Goal: Task Accomplishment & Management: Complete application form

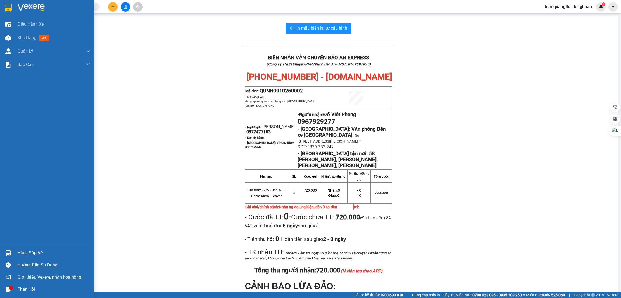
click at [9, 2] on div at bounding box center [47, 9] width 94 height 18
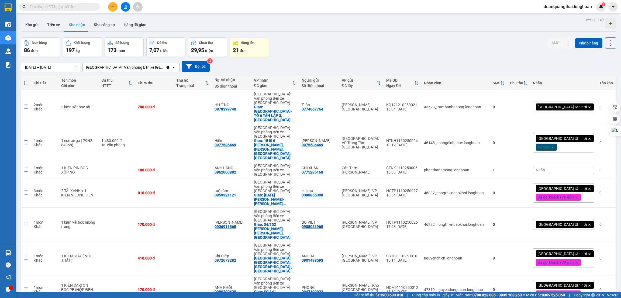
click at [71, 6] on input "text" at bounding box center [62, 7] width 64 height 6
click at [357, 48] on div "Đơn hàng 86 đơn Khối lượng 197 kg Số lượng 173 món Đã thu 7,07 triệu Chưa thu 2…" at bounding box center [318, 46] width 595 height 19
click at [77, 7] on input "text" at bounding box center [62, 7] width 64 height 6
click at [61, 9] on input "text" at bounding box center [62, 7] width 64 height 6
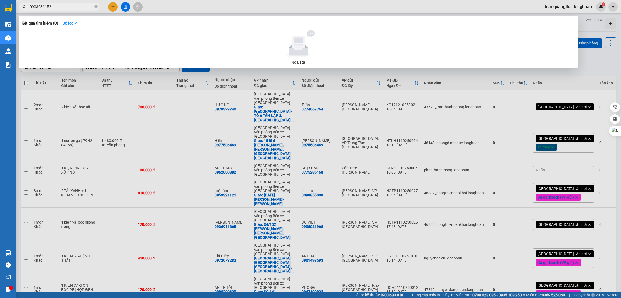
click at [68, 8] on input "0903936152" at bounding box center [62, 7] width 64 height 6
type input "0903936152"
click at [115, 8] on div at bounding box center [310, 149] width 621 height 298
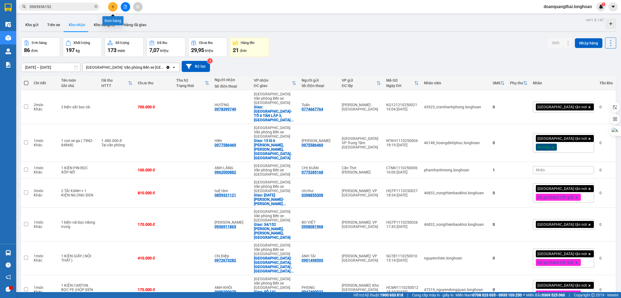
click at [115, 8] on button at bounding box center [112, 6] width 9 height 9
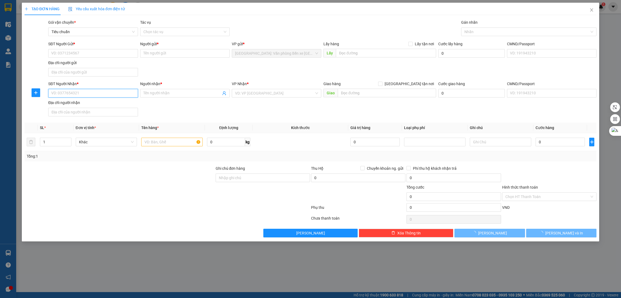
click at [91, 97] on input "SĐT Người Nhận *" at bounding box center [92, 93] width 89 height 9
paste input "0903936152"
type input "0903936152"
click at [172, 95] on input "Người nhận *" at bounding box center [182, 93] width 78 height 6
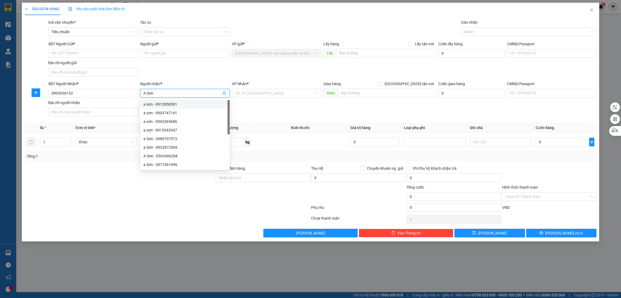
type input "A Sơn"
click at [272, 110] on div "SĐT Người Nhận * 0903936152 Người nhận * A Sơn VP Nhận * VD: VP Sài Gòn Giao hà…" at bounding box center [322, 100] width 550 height 38
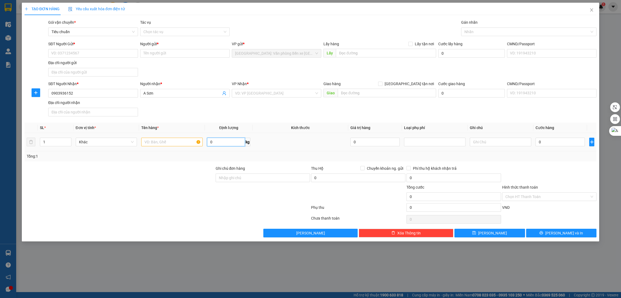
click at [233, 145] on input "0" at bounding box center [226, 142] width 38 height 9
type input "61"
click at [170, 141] on input "text" at bounding box center [171, 142] width 61 height 9
type input "3 cuộn vải học nilong"
click at [62, 147] on div "1" at bounding box center [56, 142] width 32 height 11
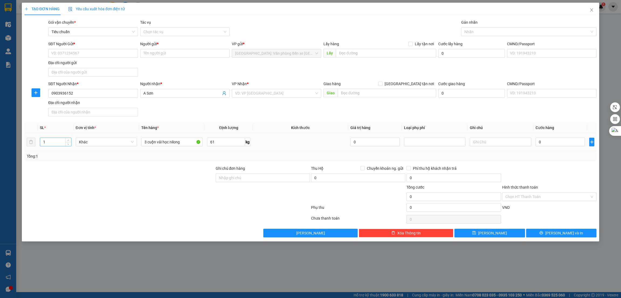
click at [60, 141] on input "1" at bounding box center [55, 142] width 31 height 8
click at [70, 141] on span "Increase Value" at bounding box center [68, 140] width 6 height 5
click at [68, 141] on icon "up" at bounding box center [68, 141] width 2 height 2
type input "3"
click at [98, 51] on input "SĐT Người Gửi *" at bounding box center [92, 53] width 89 height 9
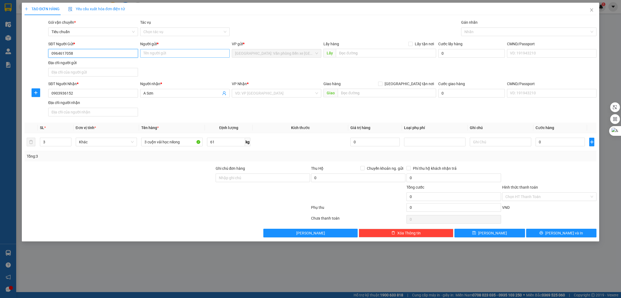
type input "0964617058"
click at [176, 55] on input "Người gửi *" at bounding box center [184, 53] width 89 height 9
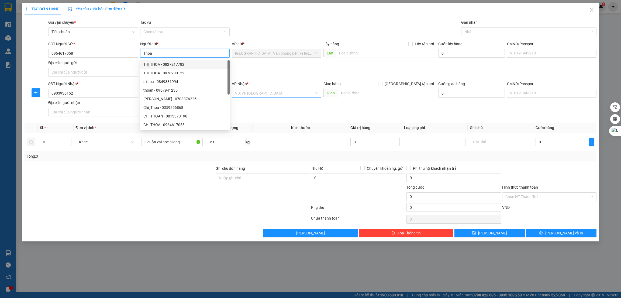
type input "Thoa"
click at [304, 89] on input "search" at bounding box center [274, 93] width 79 height 8
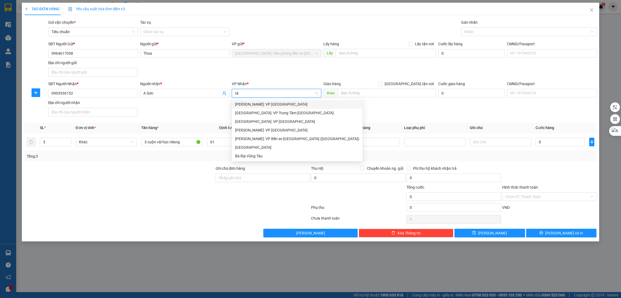
type input "tân"
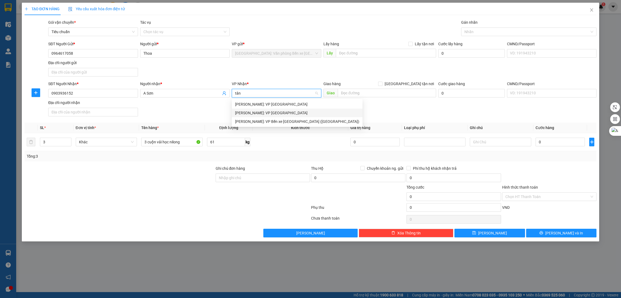
click at [273, 110] on div "[PERSON_NAME]: VP [GEOGRAPHIC_DATA]" at bounding box center [297, 113] width 124 height 6
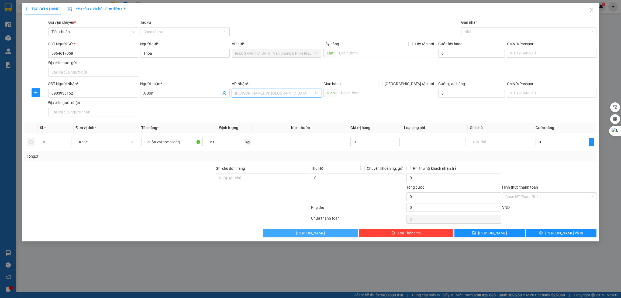
scroll to position [192, 0]
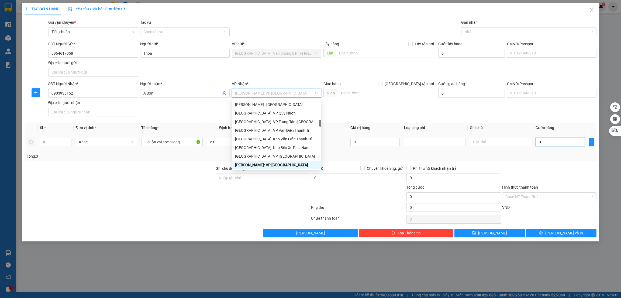
click at [544, 144] on input "0" at bounding box center [559, 142] width 49 height 9
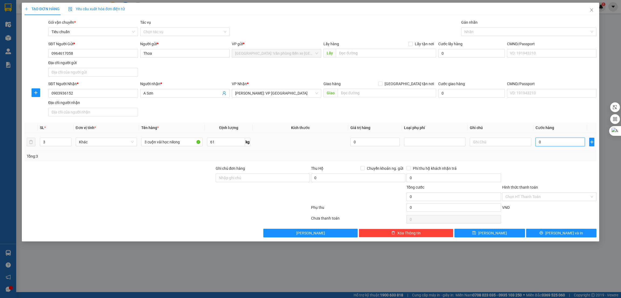
type input "4"
type input "42"
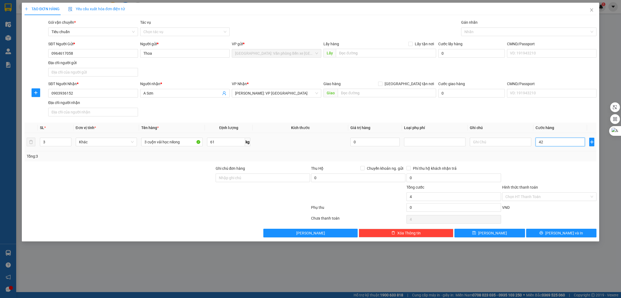
type input "42"
type input "42.000"
type input "420.000"
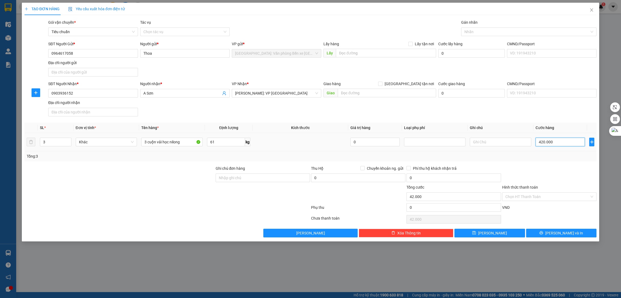
type input "420.000"
click at [153, 185] on div at bounding box center [119, 193] width 191 height 19
click at [547, 197] on input "Hình thức thanh toán" at bounding box center [547, 197] width 84 height 8
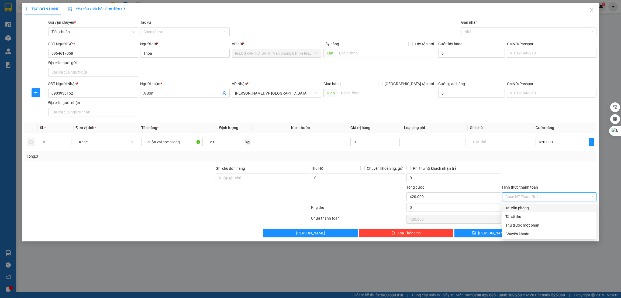
click at [539, 205] on div "Tại văn phòng" at bounding box center [549, 208] width 88 height 6
type input "0"
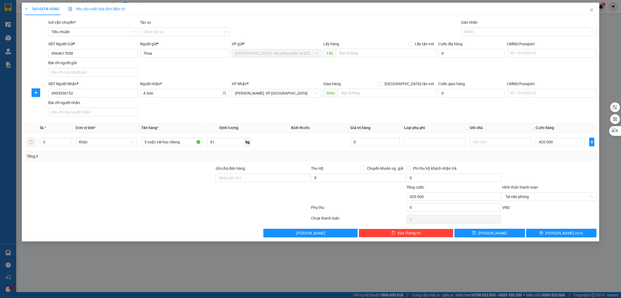
click at [364, 199] on div at bounding box center [357, 193] width 95 height 19
click at [578, 231] on button "[PERSON_NAME] và In" at bounding box center [561, 233] width 71 height 9
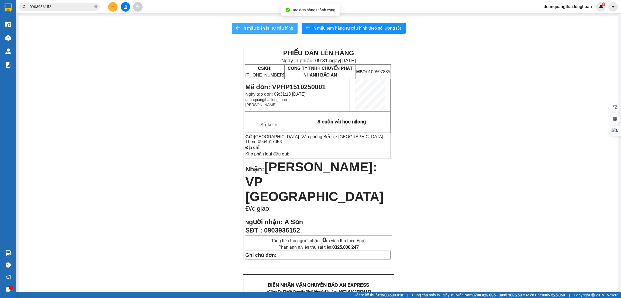
click at [260, 28] on span "In mẫu biên lai tự cấu hình" at bounding box center [267, 28] width 51 height 7
click at [431, 183] on div "PHIẾU DÁN LÊN HÀNG Ngày in phiếu: 09:31 ngày 15-10-2025 CSKH: 1900.06.88.33 CÔN…" at bounding box center [319, 301] width 586 height 509
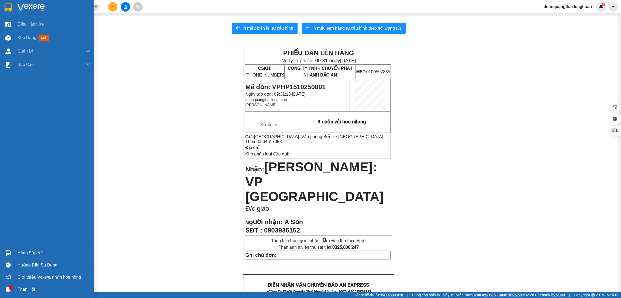
click at [9, 4] on img at bounding box center [8, 8] width 7 height 8
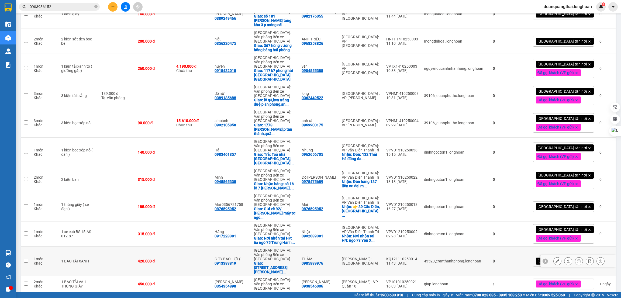
scroll to position [767, 0]
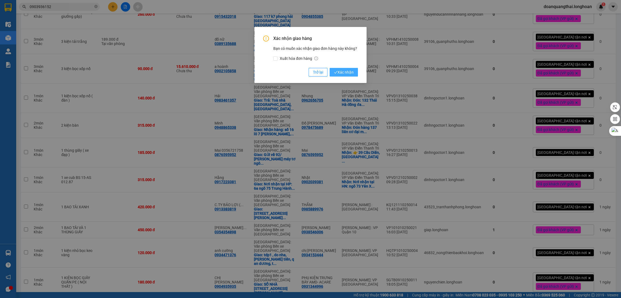
click at [348, 70] on span "Xác nhận" at bounding box center [344, 72] width 20 height 6
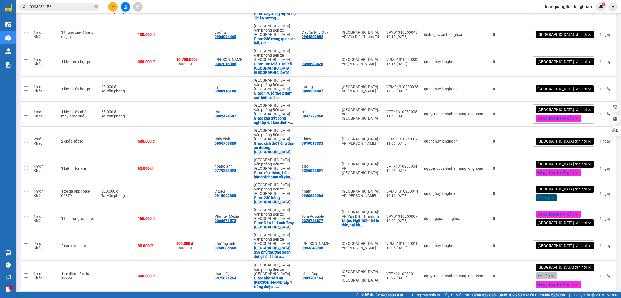
scroll to position [1431, 0]
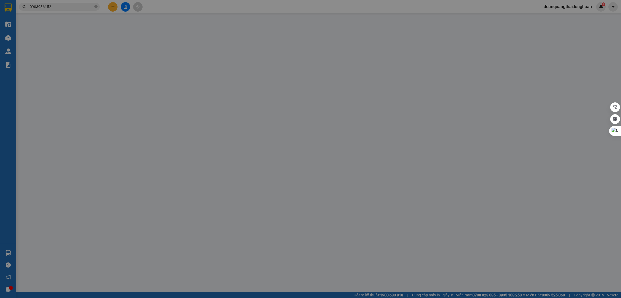
type input "0918352375"
type input "CÔNG TY TNHH THƯƠNG MẠI DỊCH VỤ DƯƠNG CHÂU LOAN BD"
checkbox input "true"
type input "Số 911, đường Cách Mạng Tháng Tám, khu 3, Phường Thủ Dầu Một, Thành Phố Hồ Chí …"
type input "0963112665"
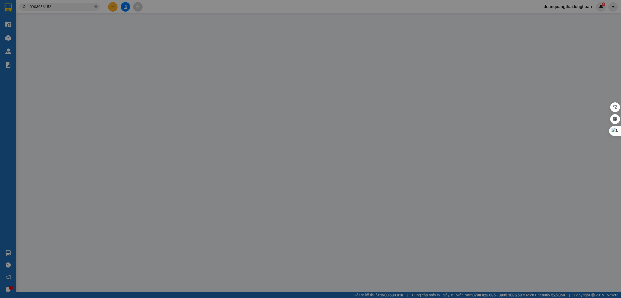
type input "[PERSON_NAME]"
checkbox input "true"
type input "lô CN11, cụm cn Tân Liên, xã Tân Liên, huyện Vĩnh Bảo, TP Hải Phòng"
type input "hàng mặt kính - vận chuyển nhẹ tay - hư vỡ không đền - đã báo khách gửi"
type input "0"
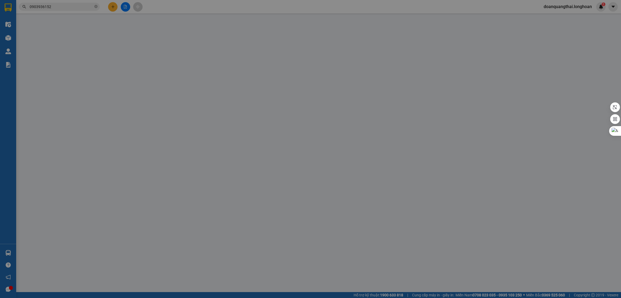
type input "6.500.000"
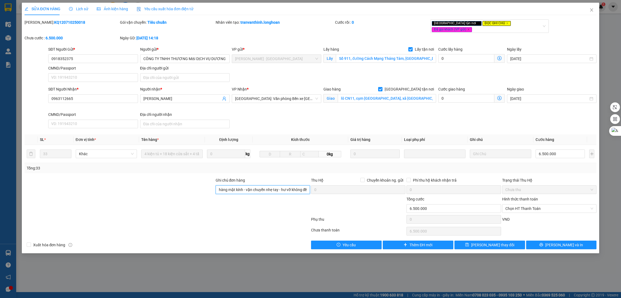
click at [263, 186] on input "hàng mặt kính - vận chuyển nhẹ tay - hư vỡ không đền - đã báo khách gửi" at bounding box center [263, 189] width 94 height 9
click at [429, 125] on div "SĐT Người Nhận * 0963112665 Người nhận * Nguyễn Thị Luyện VP Nhận * Hải Phòng: …" at bounding box center [322, 108] width 550 height 44
click at [551, 241] on button "[PERSON_NAME] và In" at bounding box center [561, 245] width 71 height 9
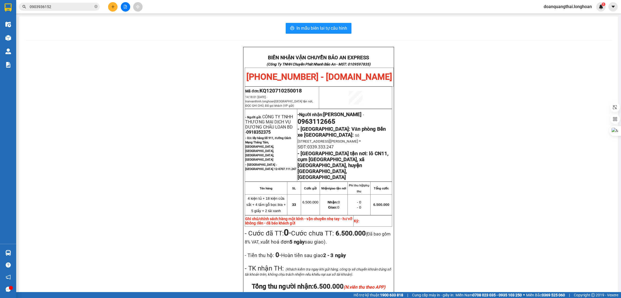
click at [69, 5] on input "0903936152" at bounding box center [62, 7] width 64 height 6
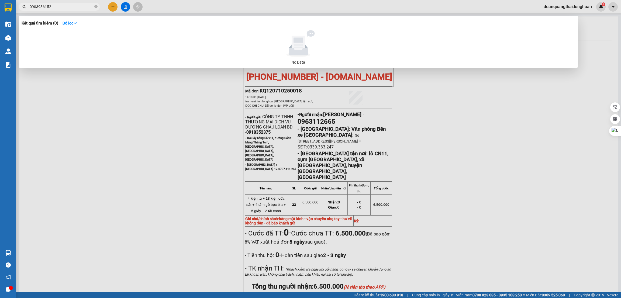
click at [69, 5] on input "0903936152" at bounding box center [62, 7] width 64 height 6
paste input "812680887"
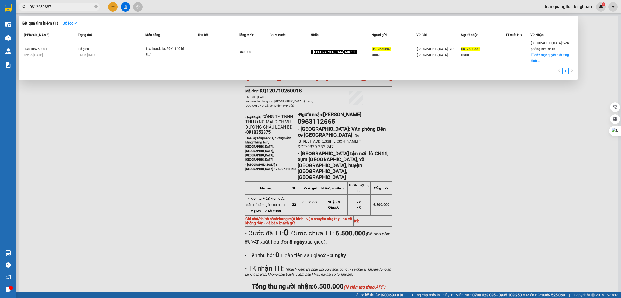
type input "0812680887"
click at [112, 7] on div at bounding box center [310, 149] width 621 height 298
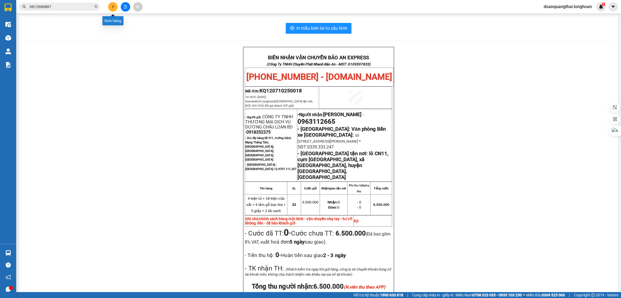
click at [113, 6] on icon "plus" at bounding box center [113, 6] width 0 height 3
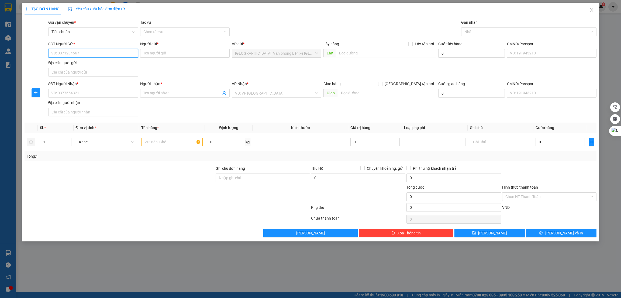
click at [77, 51] on input "SĐT Người Gửi *" at bounding box center [92, 53] width 89 height 9
paste input "0812680887"
type input "0812680887"
click at [88, 56] on input "0812680887" at bounding box center [92, 53] width 89 height 9
click at [89, 53] on input "0812680887" at bounding box center [92, 53] width 89 height 9
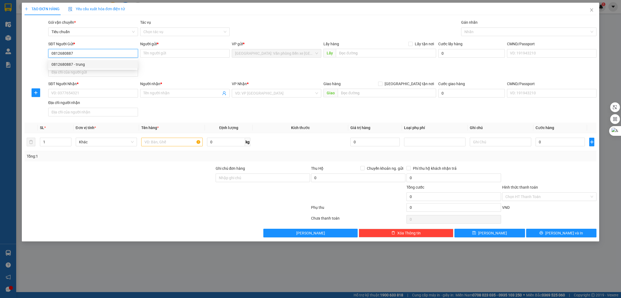
click at [85, 66] on div "0812680887 - trung" at bounding box center [92, 64] width 83 height 6
type input "trung"
type input "0812680887"
click at [101, 92] on input "SĐT Người Nhận *" at bounding box center [92, 93] width 89 height 9
click at [87, 94] on input "SĐT Người Nhận *" at bounding box center [92, 93] width 89 height 9
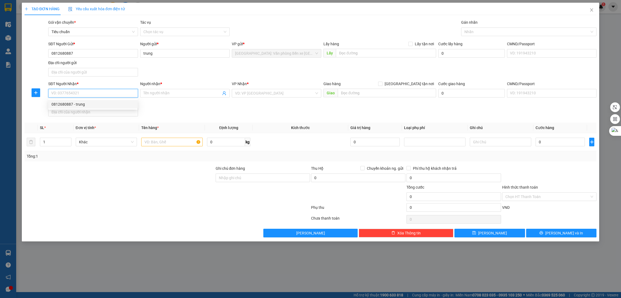
click at [86, 106] on div "0812680887 - trung" at bounding box center [92, 104] width 83 height 6
type input "0812680887"
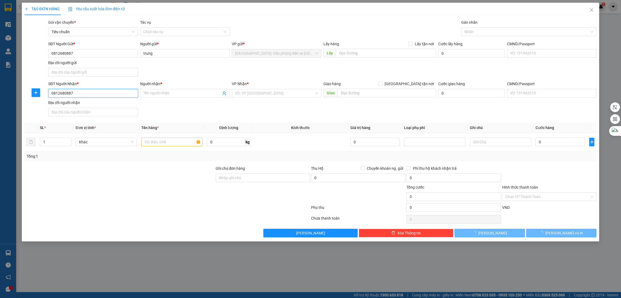
type input "trung"
checkbox input "true"
type input "62 mạc quyết,q dương kinh,hp"
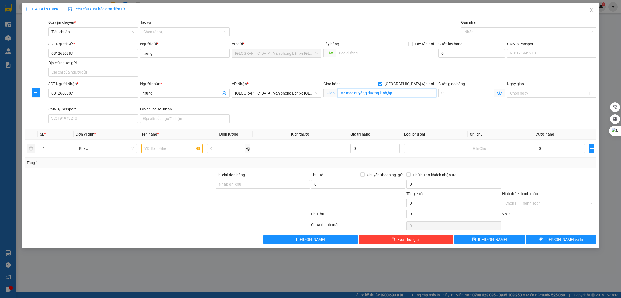
click at [402, 94] on input "62 mạc quyết,q dương kinh,hp" at bounding box center [387, 93] width 98 height 9
click at [383, 52] on input "text" at bounding box center [386, 53] width 100 height 9
paste input "62 mạc quyết,q dương kinh,hp"
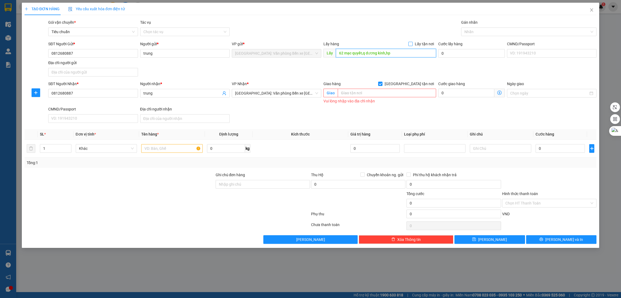
type input "62 mạc quyết,q dương kinh,hp"
click at [412, 45] on input "Lấy tận nơi" at bounding box center [410, 44] width 4 height 4
checkbox input "true"
click at [374, 91] on input "text" at bounding box center [387, 93] width 98 height 9
paste input "460 Khương Đình, thanh xuân"
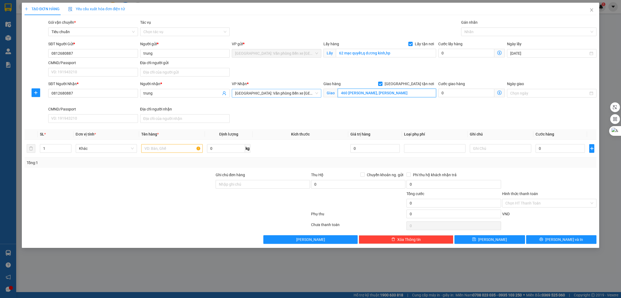
click at [248, 97] on span "[GEOGRAPHIC_DATA]: Văn phòng Bến xe [GEOGRAPHIC_DATA]" at bounding box center [276, 93] width 83 height 8
type input "460 Khương Đình, thanh xuân"
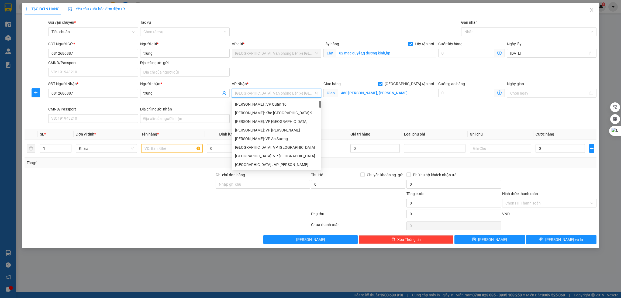
scroll to position [9, 0]
type input "vă"
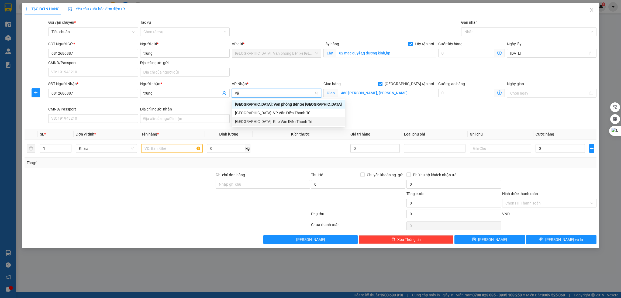
click at [250, 120] on div "[GEOGRAPHIC_DATA]: Kho Văn Điển Thanh Trì" at bounding box center [288, 122] width 107 height 6
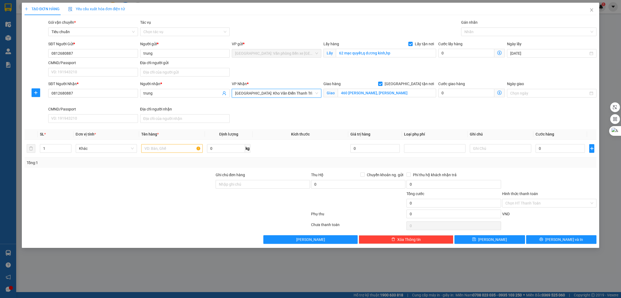
click at [324, 113] on div "SĐT Người Nhận * 0812680887 Người nhận * trung VP Nhận * Hà Nội: Kho Văn Điển T…" at bounding box center [322, 103] width 550 height 44
type input "1"
type input "11"
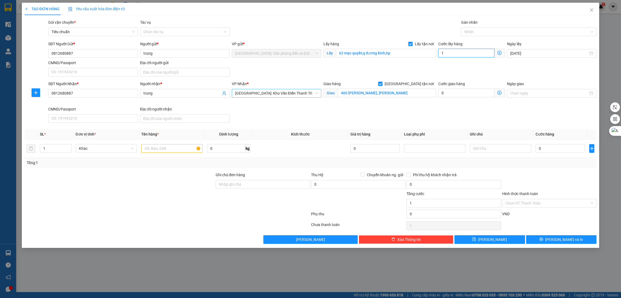
type input "11"
type input "115"
type input "1.150"
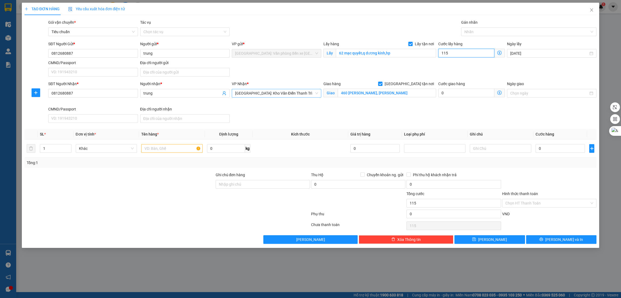
type input "1.150"
type input "11.500"
type input "110.500"
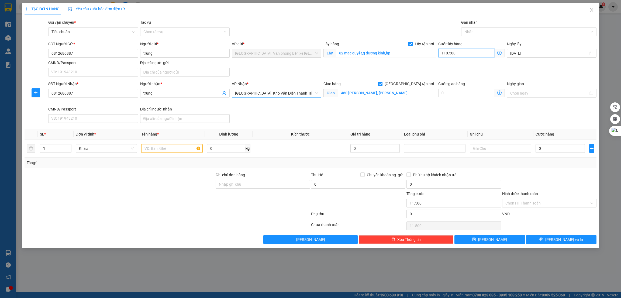
type input "110.500"
drag, startPoint x: 447, startPoint y: 55, endPoint x: 547, endPoint y: 130, distance: 124.9
click at [448, 55] on input "110.500" at bounding box center [466, 53] width 56 height 9
type input "110.500"
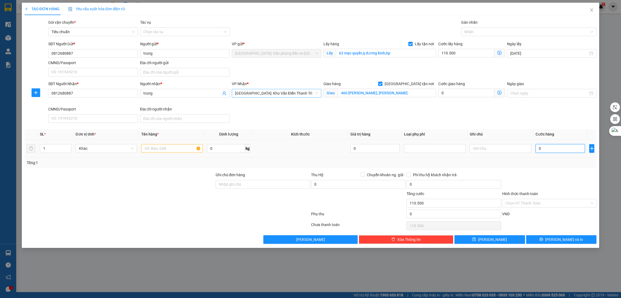
click at [568, 149] on input "0" at bounding box center [559, 148] width 49 height 9
type input "2"
type input "110.502"
type input "29"
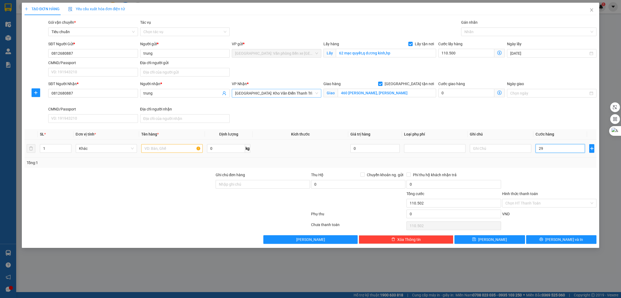
type input "110.529"
type input "290"
type input "110.790"
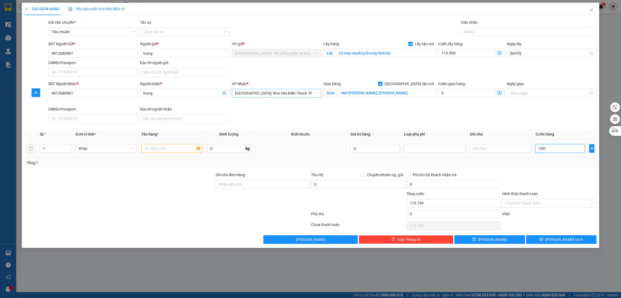
type input "2.900"
type input "113.400"
type input "29.000"
type input "139.500"
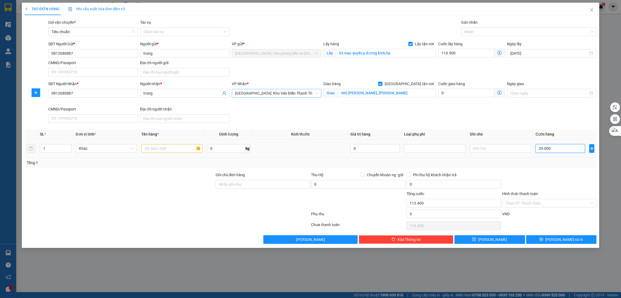
type input "139.500"
type input "290.000"
type input "400.500"
type input "290.000"
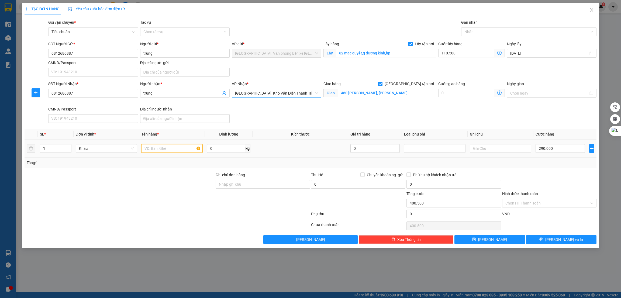
click at [159, 151] on input "text" at bounding box center [171, 148] width 61 height 9
paste input "xe future"
type input "xe future"
click at [166, 185] on div at bounding box center [119, 181] width 191 height 19
click at [474, 27] on div "Nhãn" at bounding box center [528, 31] width 135 height 9
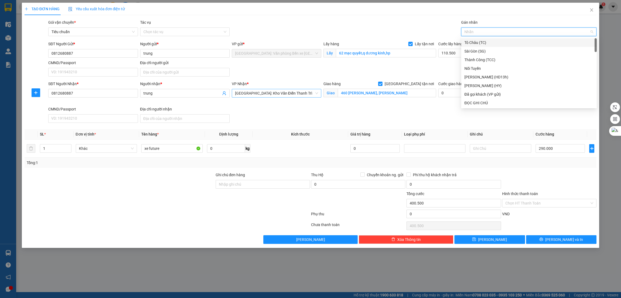
type input "g"
click at [473, 105] on div "[GEOGRAPHIC_DATA] tận nơi" at bounding box center [528, 103] width 129 height 6
click at [389, 123] on div "SĐT Người Nhận * 0812680887 Người nhận * trung VP Nhận * Hà Nội: Kho Văn Điển T…" at bounding box center [322, 103] width 550 height 44
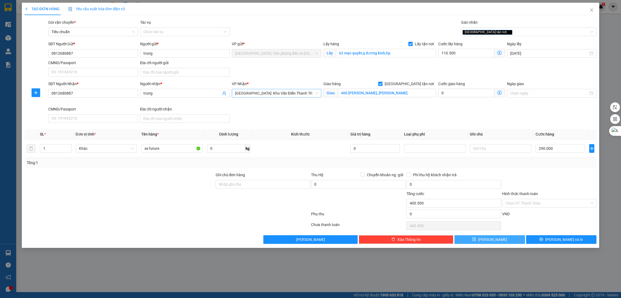
click at [505, 240] on button "[PERSON_NAME]" at bounding box center [489, 239] width 71 height 9
checkbox input "false"
type input "0"
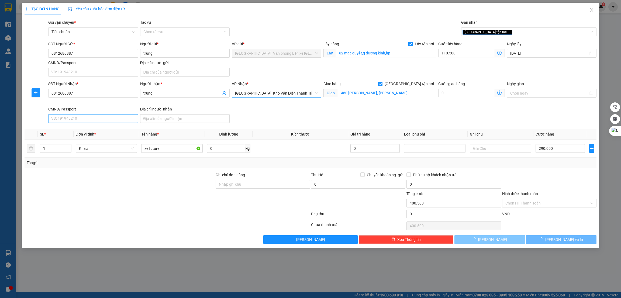
type input "0"
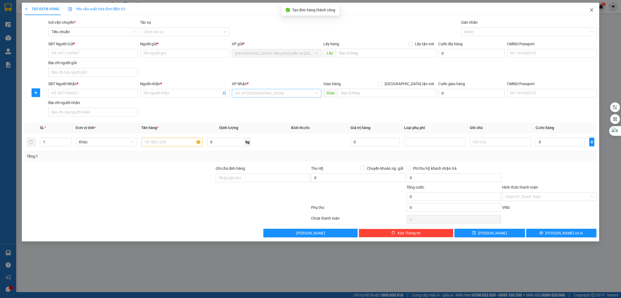
click at [591, 13] on span "Close" at bounding box center [591, 10] width 15 height 15
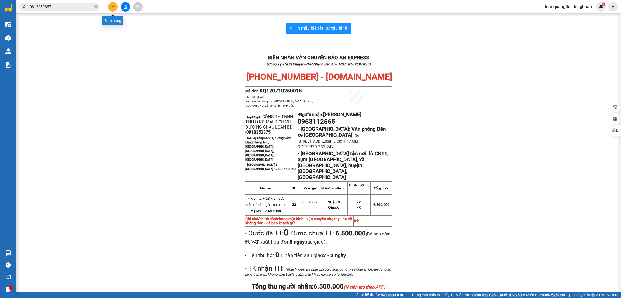
click at [113, 6] on icon "plus" at bounding box center [113, 7] width 4 height 4
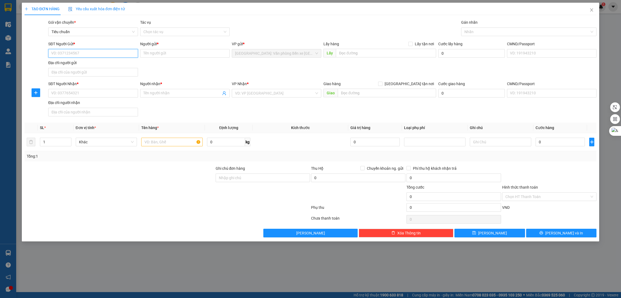
paste input "0912522124"
type input "0912522124"
click at [149, 51] on input "Người gửi *" at bounding box center [184, 53] width 89 height 9
click at [77, 92] on input "SĐT Người Nhận *" at bounding box center [92, 93] width 89 height 9
paste input "0972 346 726"
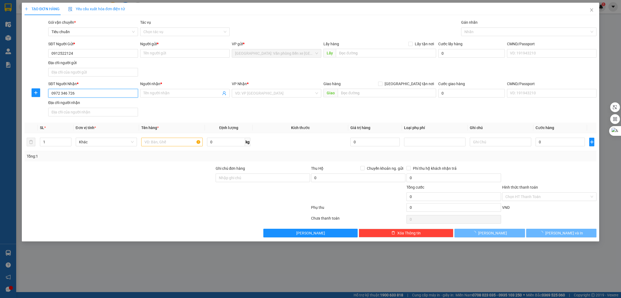
click at [61, 93] on input "0972 346 726" at bounding box center [92, 93] width 89 height 9
type input "0972346726"
click at [169, 92] on input "Người nhận *" at bounding box center [182, 93] width 78 height 6
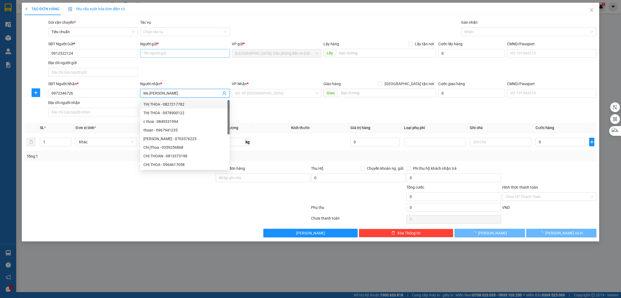
type input "Ms Bình"
click at [174, 57] on input "Người gửi *" at bounding box center [184, 53] width 89 height 9
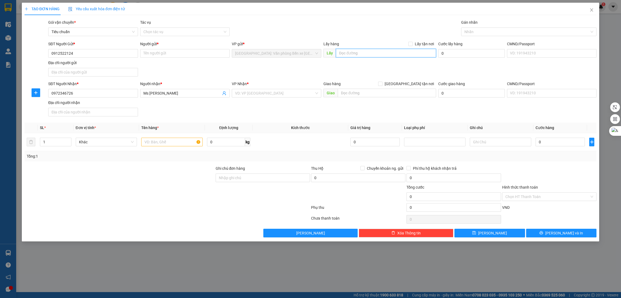
drag, startPoint x: 351, startPoint y: 53, endPoint x: 370, endPoint y: 62, distance: 20.6
click at [353, 54] on input "text" at bounding box center [386, 53] width 100 height 9
click at [357, 51] on input "text" at bounding box center [386, 53] width 100 height 9
paste input "Tòa nhà Taiyo, số 97 Bạch Đằng, Phường Hồng Bàng,"
type input "Tòa nhà Taiyo, số 97 Bạch Đằng, Phường Hồng Bàng,"
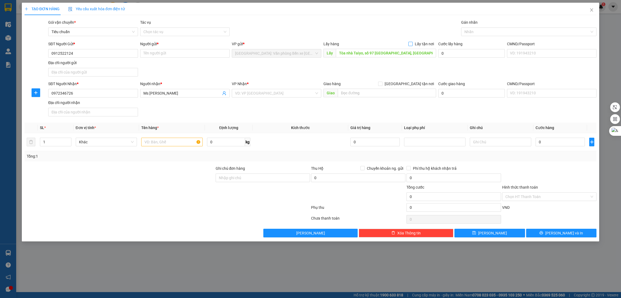
click at [412, 44] on input "Lấy tận nơi" at bounding box center [410, 44] width 4 height 4
checkbox input "true"
click at [156, 53] on input "Người gửi *" at bounding box center [184, 53] width 89 height 9
paste input "Vũ Tuyết Ngân"
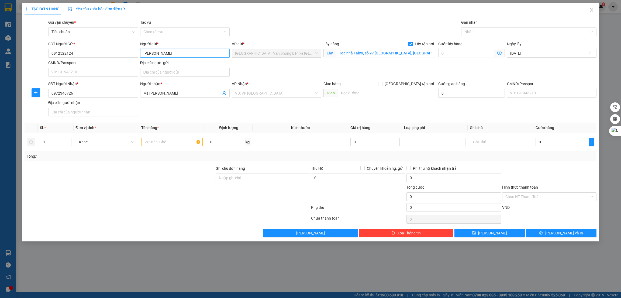
type input "Vũ Tuyết Ngân"
click at [303, 76] on div "SĐT Người Gửi * 0912522124 Người gửi * Vũ Tuyết Ngân Vũ Tuyết Ngân VP gửi * Hải…" at bounding box center [322, 60] width 550 height 38
click at [463, 32] on div at bounding box center [463, 32] width 3 height 6
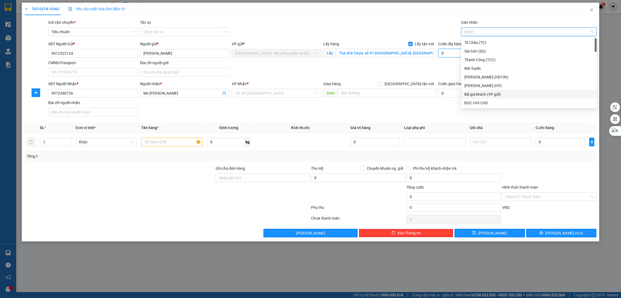
click at [443, 51] on input "0" at bounding box center [466, 53] width 56 height 9
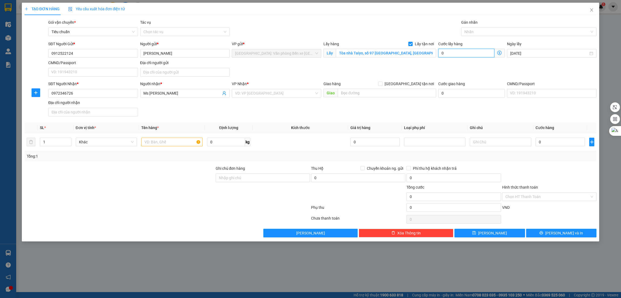
type input "6"
type input "65"
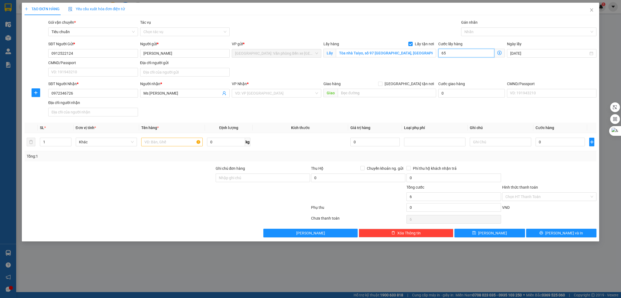
type input "65"
type input "650"
type input "6.500"
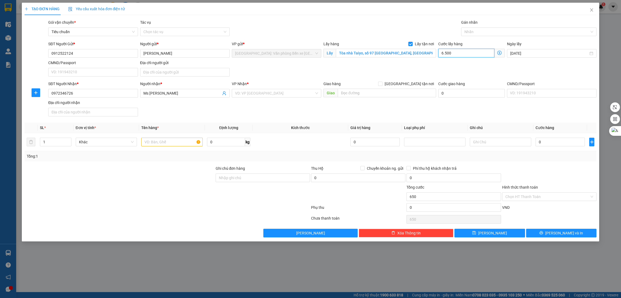
type input "6.500"
type input "65.000"
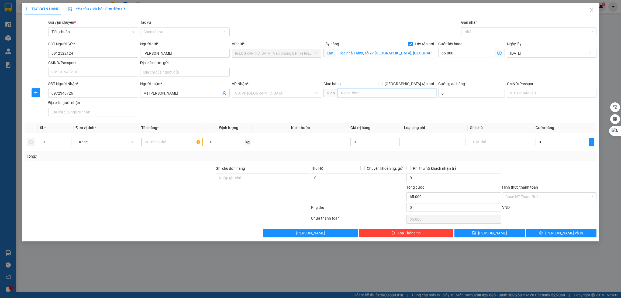
click at [360, 96] on input "text" at bounding box center [387, 93] width 98 height 9
paste input "Số 8 đường CN6, Lô A2 Cụm công nghiệp vừa và nhỏ Từ Liêm, Phường Minh Khai, Quậ…"
type input "HN - Số 8 đường CN6, Lô A2 Cụm công nghiệp vừa và nhỏ Từ Liêm, Phường Minh Khai…"
click at [382, 83] on span at bounding box center [380, 84] width 4 height 4
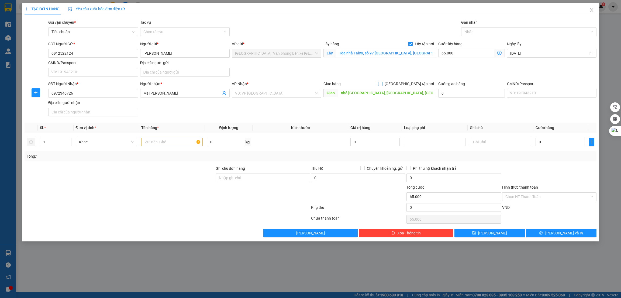
click at [382, 83] on input "[GEOGRAPHIC_DATA] tận nơi" at bounding box center [380, 84] width 4 height 4
checkbox input "true"
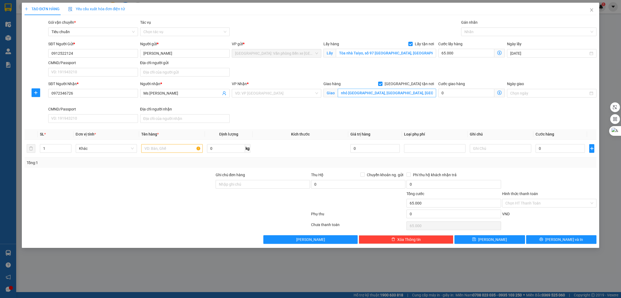
scroll to position [0, 0]
click at [281, 91] on input "search" at bounding box center [274, 93] width 79 height 8
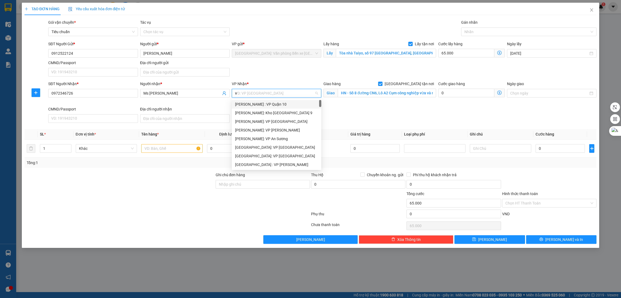
type input "vă"
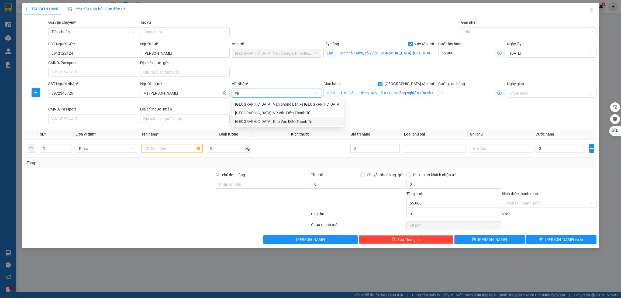
click at [275, 122] on div "[GEOGRAPHIC_DATA]: Kho Văn Điển Thanh Trì" at bounding box center [287, 122] width 105 height 6
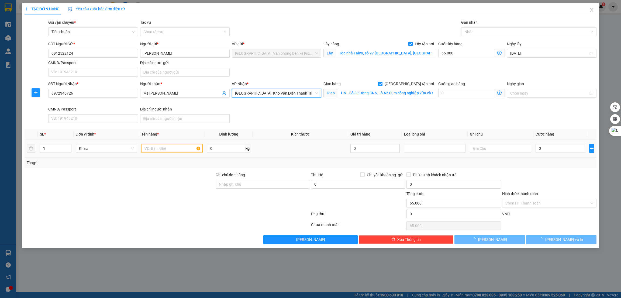
click at [148, 154] on div at bounding box center [171, 148] width 61 height 11
click at [154, 149] on input "text" at bounding box center [171, 148] width 61 height 9
click at [159, 150] on input "text" at bounding box center [171, 148] width 61 height 9
paste input "đón 1 kiện hàng màn hình"
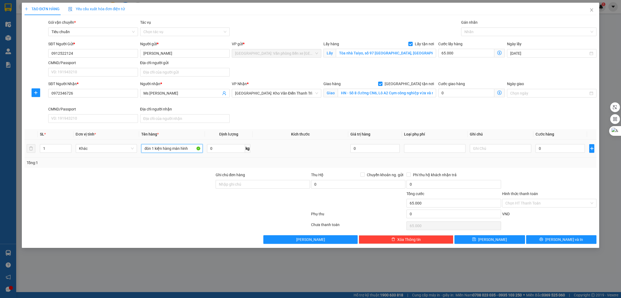
type input "đón 1 kiện hàng màn hình"
click at [553, 151] on input "0" at bounding box center [559, 148] width 49 height 9
type input "3"
type input "65.003"
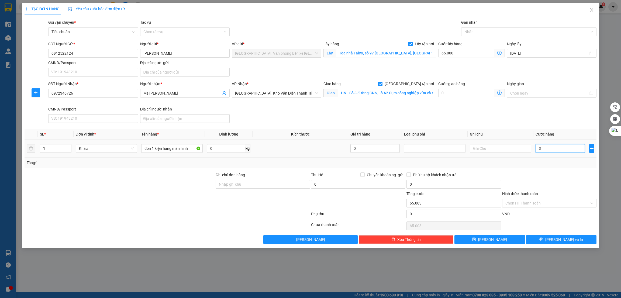
type input "31"
type input "65.031"
type input "315"
type input "65.315"
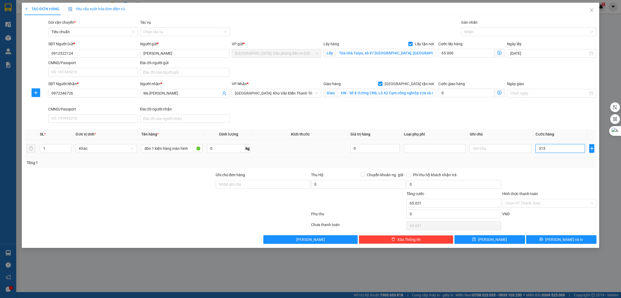
type input "65.315"
type input "3.150"
type input "68.150"
type input "31.500"
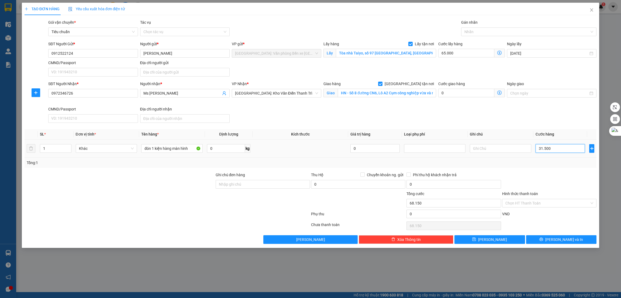
type input "96.500"
type input "315.000"
type input "380.000"
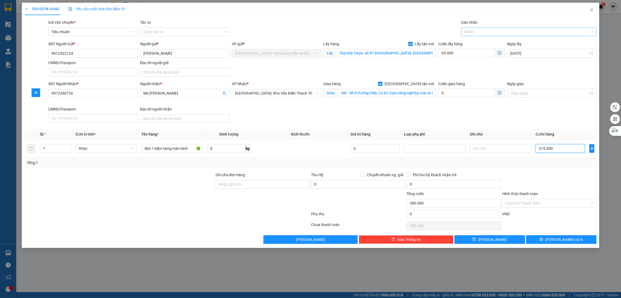
click at [472, 33] on div at bounding box center [525, 32] width 127 height 6
type input "315.000"
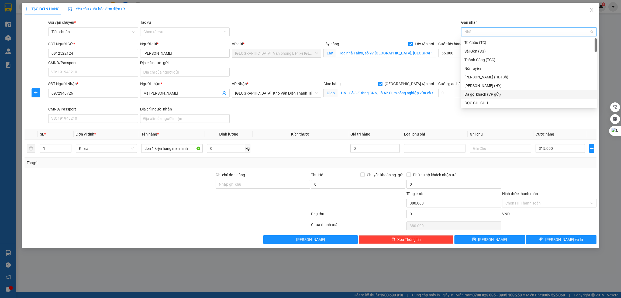
type input "g"
click at [485, 103] on div "[GEOGRAPHIC_DATA] tận nơi" at bounding box center [528, 103] width 129 height 6
click at [402, 114] on div "SĐT Người Nhận * 0972346726 Người nhận * Ms Bình VP Nhận * Hà Nội: Kho Văn Điển…" at bounding box center [322, 103] width 550 height 44
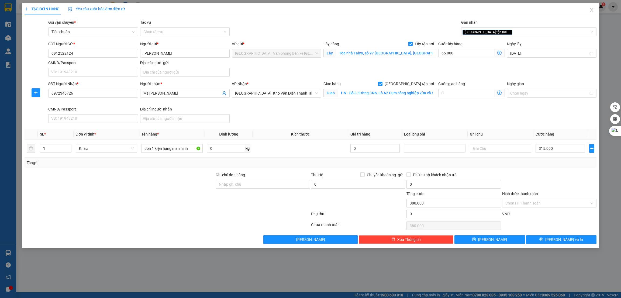
click at [536, 168] on div "SL * Đơn vị tính * Tên hàng * Định lượng Kích thước Giá trị hàng Loại phụ phí G…" at bounding box center [311, 148] width 572 height 39
click at [182, 175] on div at bounding box center [119, 181] width 191 height 19
click at [541, 238] on button "[PERSON_NAME] và In" at bounding box center [561, 239] width 71 height 9
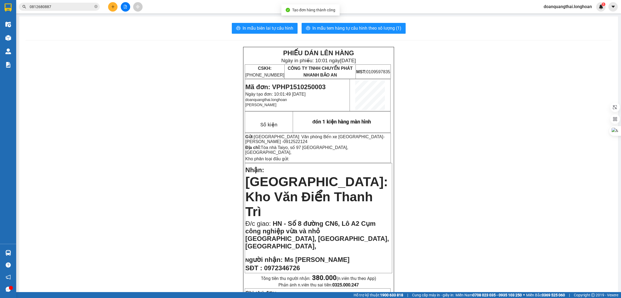
click at [292, 82] on td "Mã đơn: VPHP1510250003 Ngày tạo đơn: 10:01:49 - 15/10/2025 doanquangthai.longho…" at bounding box center [297, 95] width 105 height 32
copy span "VPHP1510250003"
click at [114, 5] on icon "plus" at bounding box center [113, 7] width 4 height 4
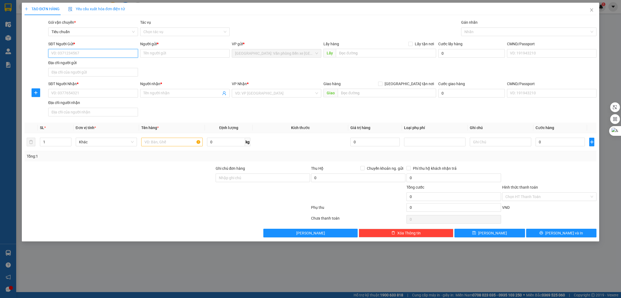
paste input "0986964999"
type input "0986964999"
click at [157, 53] on input "Người gửi *" at bounding box center [184, 53] width 89 height 9
paste input "phan thanh sơn"
type input "phan thanh sơn"
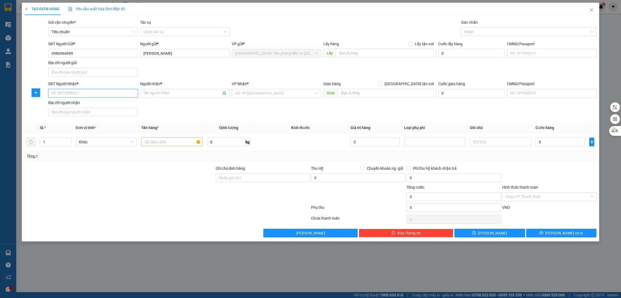
click at [103, 96] on input "SĐT Người Nhận *" at bounding box center [92, 93] width 89 height 9
paste input "0325445659"
type input "0325445659"
click at [161, 93] on input "Người nhận *" at bounding box center [182, 93] width 78 height 6
paste input "Cấn Thanh Tuấn"
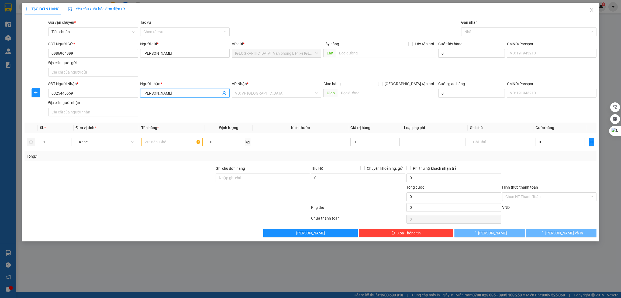
type input "Cấn Thanh Tuấn"
click at [164, 146] on input "text" at bounding box center [171, 142] width 61 height 9
paste input "1 kiện loa-Ngang 43, saau39, cao17 nặng 14kg"
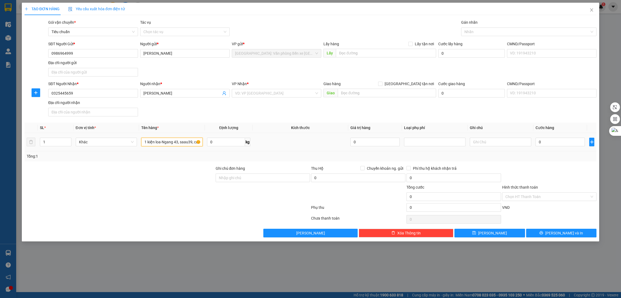
scroll to position [0, 23]
type input "1 kiện loa-Ngang 43, saau39, cao17 nặng 14kg"
click at [360, 52] on input "text" at bounding box center [386, 53] width 100 height 9
paste input "số nhà 326 đường trần quốc tảng, cẩm thịnh, cẩm phả"
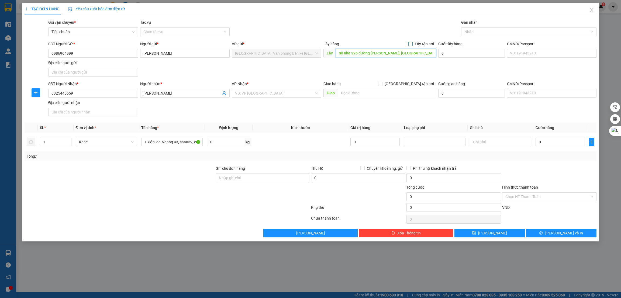
type input "số nhà 326 đường trần quốc tảng, cẩm thịnh, cẩm phả"
click at [411, 44] on input "Lấy tận nơi" at bounding box center [410, 44] width 4 height 4
checkbox input "true"
click at [367, 94] on input "text" at bounding box center [387, 93] width 98 height 9
paste input "Ubnd huyện phúc thọ"
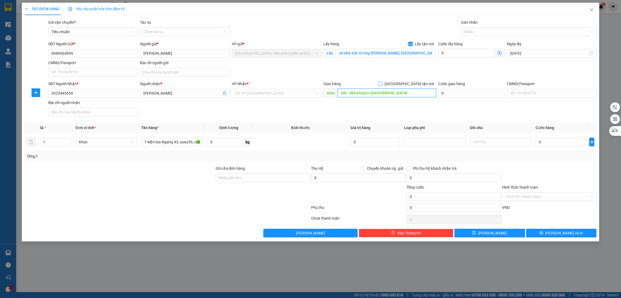
type input "HN - Ubnd huyện phúc thọ"
click at [382, 85] on input "[GEOGRAPHIC_DATA] tận nơi" at bounding box center [380, 84] width 4 height 4
checkbox input "true"
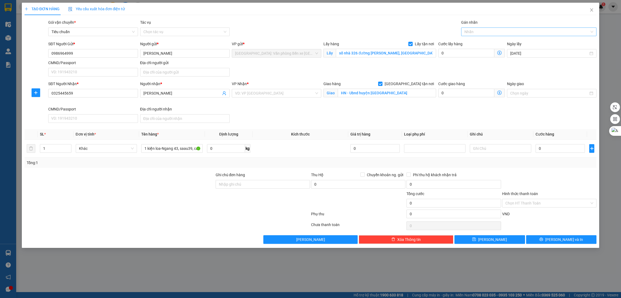
click at [474, 32] on div at bounding box center [525, 32] width 127 height 6
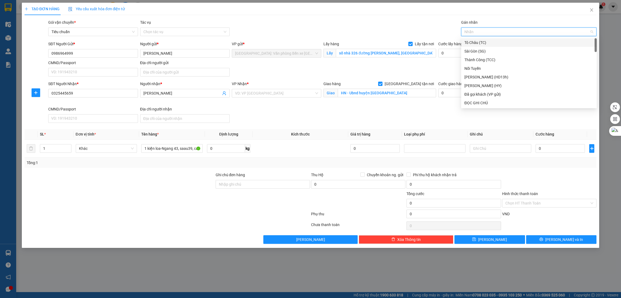
type input "g"
click at [474, 103] on div "[GEOGRAPHIC_DATA] tận nơi" at bounding box center [528, 103] width 129 height 6
click at [262, 95] on input "search" at bounding box center [274, 93] width 79 height 8
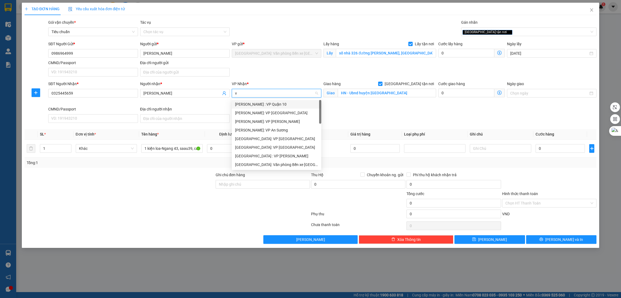
type input "vă"
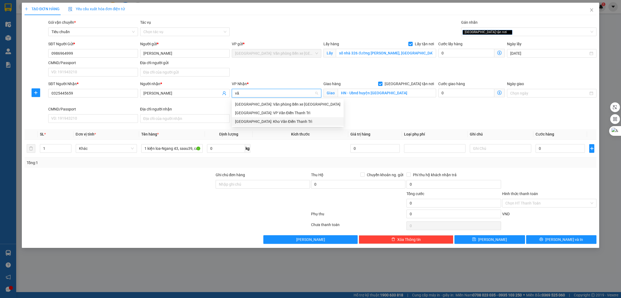
click at [267, 120] on div "[GEOGRAPHIC_DATA]: Kho Văn Điển Thanh Trì" at bounding box center [287, 122] width 105 height 6
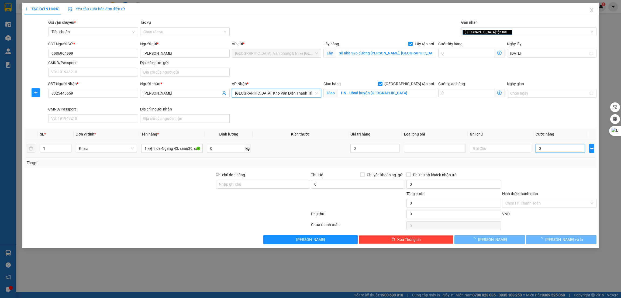
click at [564, 151] on input "0" at bounding box center [559, 148] width 49 height 9
type input "1"
type input "14"
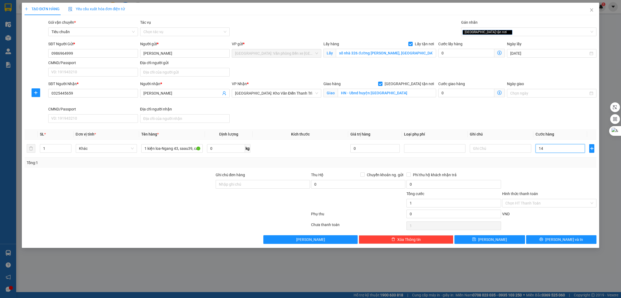
type input "14"
type input "140"
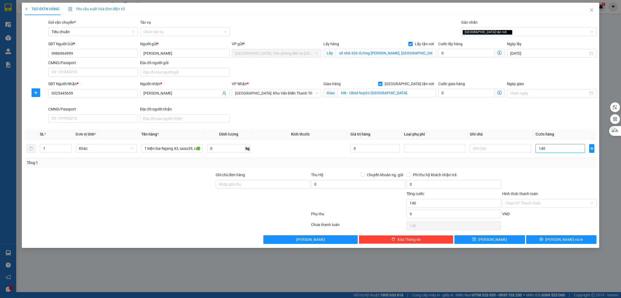
type input "1.400"
type input "14.000"
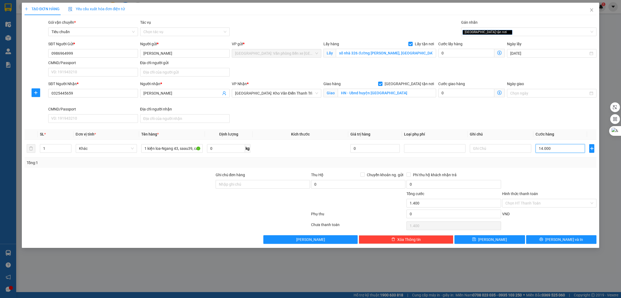
type input "14.000"
type input "140.000"
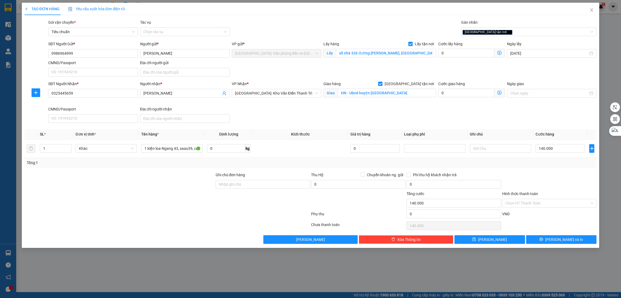
click at [135, 188] on div at bounding box center [119, 181] width 191 height 19
click at [511, 238] on button "[PERSON_NAME]" at bounding box center [489, 239] width 71 height 9
checkbox input "false"
type input "0"
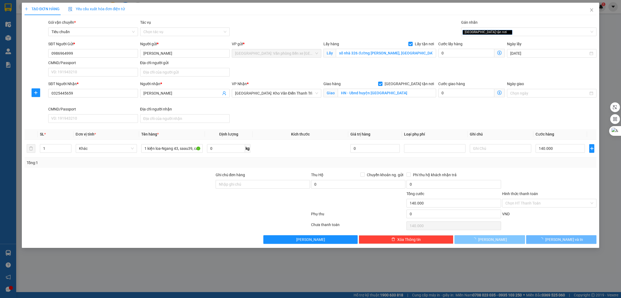
type input "0"
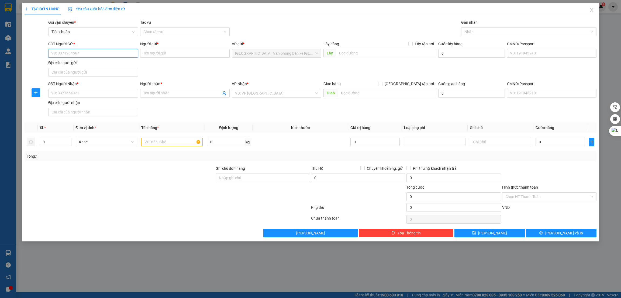
click at [77, 52] on input "SĐT Người Gửi *" at bounding box center [92, 53] width 89 height 9
paste input "0945118591"
type input "0945118591"
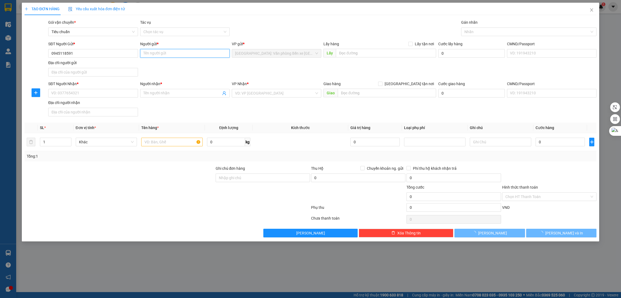
click at [159, 53] on input "Người gửi *" at bounding box center [184, 53] width 89 height 9
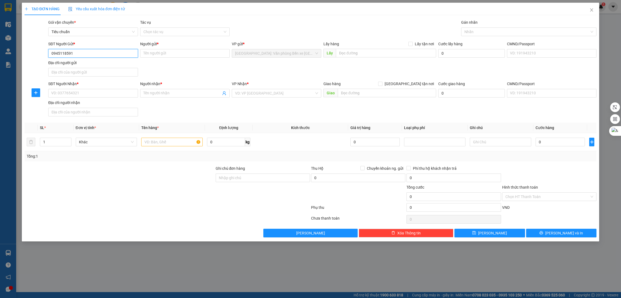
click at [92, 55] on input "0945118591" at bounding box center [92, 53] width 89 height 9
click at [84, 64] on div "0945118591 - trung" at bounding box center [92, 64] width 83 height 6
type input "trung"
click at [356, 55] on input "text" at bounding box center [386, 53] width 100 height 9
click at [417, 52] on input "text" at bounding box center [386, 53] width 100 height 9
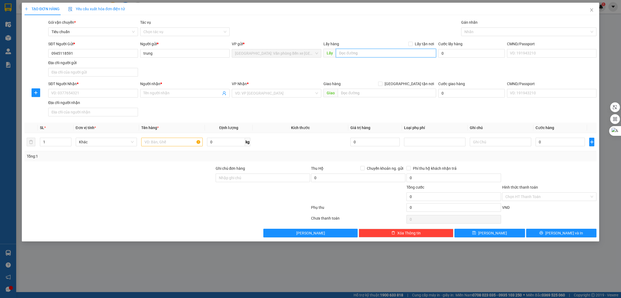
paste input "Tổ 35 khu 4B phường Hà phong tp Hạ long Tỉnh Quảng Ninh"
type input "Tổ 35 khu 4B phường Hà phong tp Hạ long Tỉnh Quảng Ninh"
click at [422, 45] on span "Lấy tận nơi" at bounding box center [423, 44] width 23 height 6
click at [412, 45] on input "Lấy tận nơi" at bounding box center [410, 44] width 4 height 4
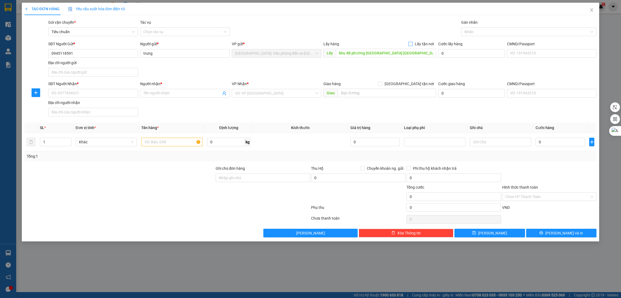
checkbox input "true"
click at [84, 94] on input "SĐT Người Nhận *" at bounding box center [92, 93] width 89 height 9
click at [353, 93] on input "text" at bounding box center [387, 93] width 98 height 9
paste input "sân bóng Lai xá - Lai xá Kim chung , Hoài Đức"
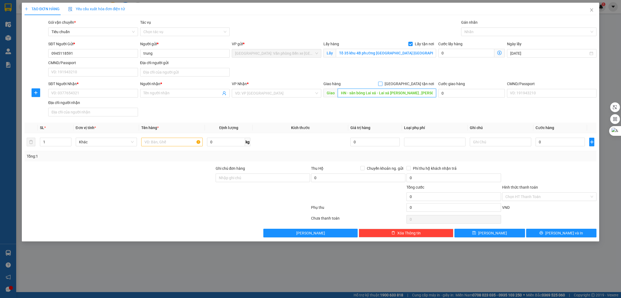
type input "HN - sân bóng Lai xá - Lai xá Kim chung , Hoài Đức"
click at [411, 85] on span "[GEOGRAPHIC_DATA] tận nơi" at bounding box center [409, 84] width 54 height 6
click at [382, 85] on input "[GEOGRAPHIC_DATA] tận nơi" at bounding box center [380, 84] width 4 height 4
checkbox input "true"
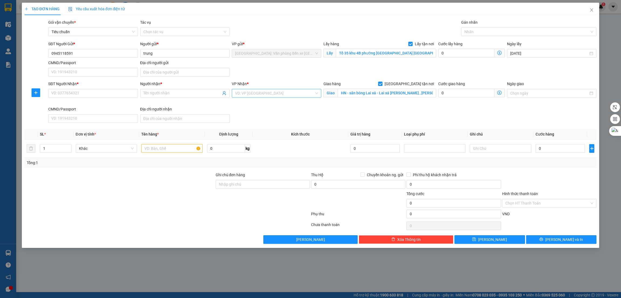
click at [289, 95] on input "search" at bounding box center [274, 93] width 79 height 8
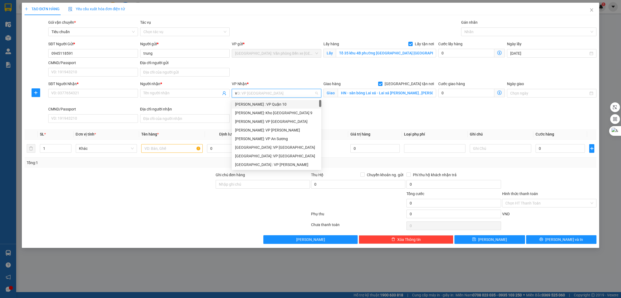
type input "vă"
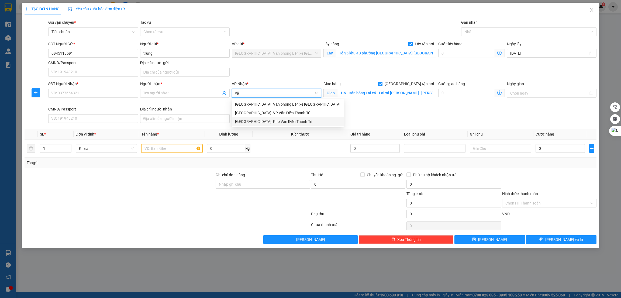
click at [277, 121] on div "[GEOGRAPHIC_DATA]: Kho Văn Điển Thanh Trì" at bounding box center [287, 122] width 105 height 6
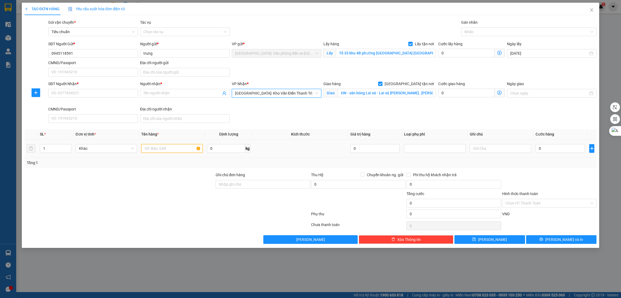
click at [161, 146] on input "text" at bounding box center [171, 148] width 61 height 9
type input "1 xe máy"
click at [549, 147] on input "0" at bounding box center [559, 148] width 49 height 9
type input "6"
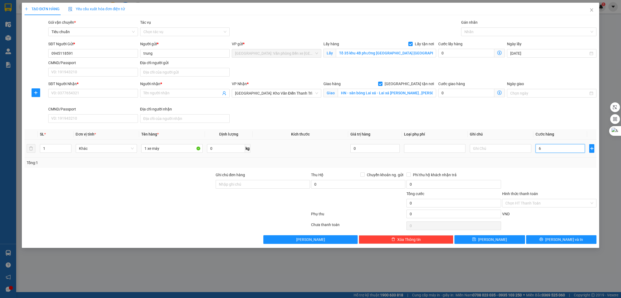
type input "6"
type input "62"
type input "620"
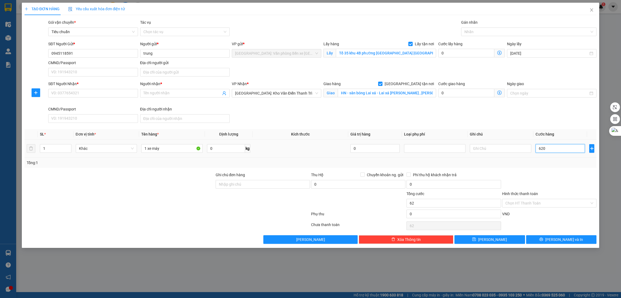
type input "620"
type input "6.200"
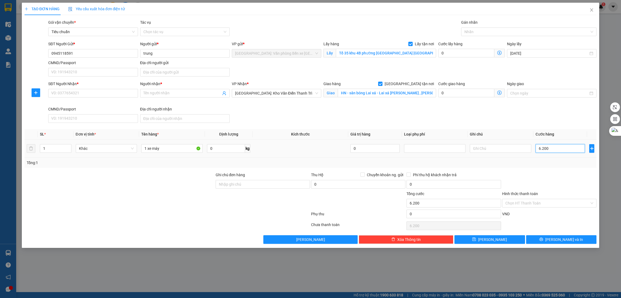
type input "62.000"
type input "620.000"
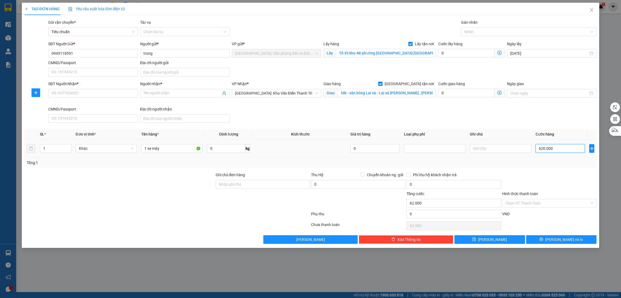
type input "620.000"
click at [126, 190] on div at bounding box center [119, 181] width 191 height 19
click at [195, 246] on div "TẠO ĐƠN HÀNG Yêu cầu xuất hóa đơn điện tử Transit Pickup Surcharge Ids Transit …" at bounding box center [310, 125] width 577 height 245
click at [201, 272] on div "TẠO ĐƠN HÀNG Yêu cầu xuất hóa đơn điện tử Transit Pickup Surcharge Ids Transit …" at bounding box center [310, 149] width 621 height 298
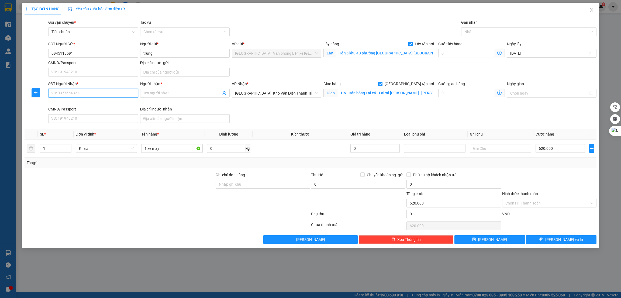
paste input "0945118591"
type input "0945118591"
click at [180, 94] on input "Người nhận *" at bounding box center [182, 93] width 78 height 6
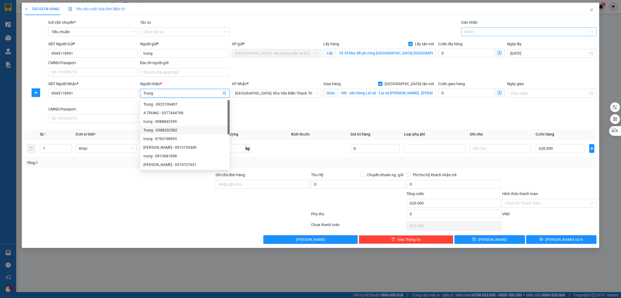
click at [514, 29] on div at bounding box center [525, 32] width 127 height 6
type input "Trung"
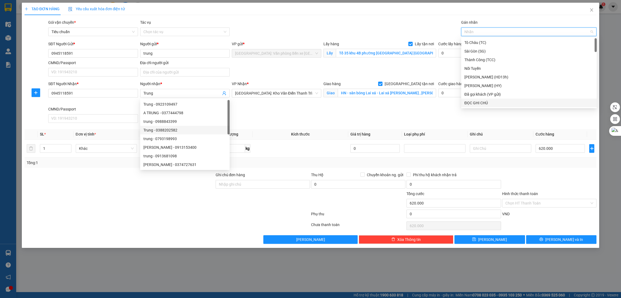
type input "g"
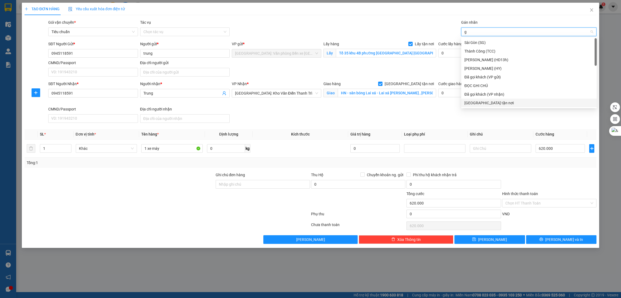
click at [484, 100] on div "[GEOGRAPHIC_DATA] tận nơi" at bounding box center [528, 103] width 129 height 6
click at [548, 240] on button "[PERSON_NAME] và In" at bounding box center [561, 239] width 71 height 9
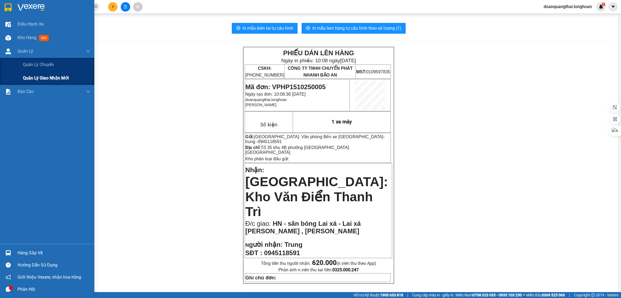
click at [50, 80] on span "Quản lý giao nhận mới" at bounding box center [46, 78] width 46 height 7
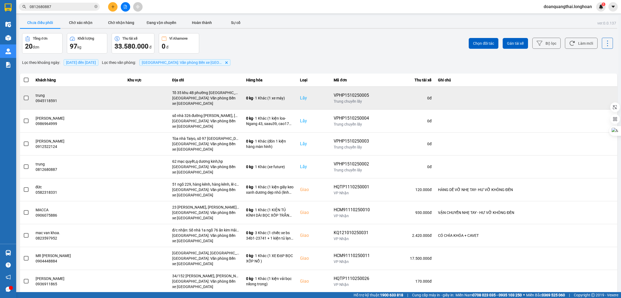
click at [27, 95] on label at bounding box center [26, 98] width 6 height 6
click at [23, 95] on input "checkbox" at bounding box center [23, 95] width 0 height 0
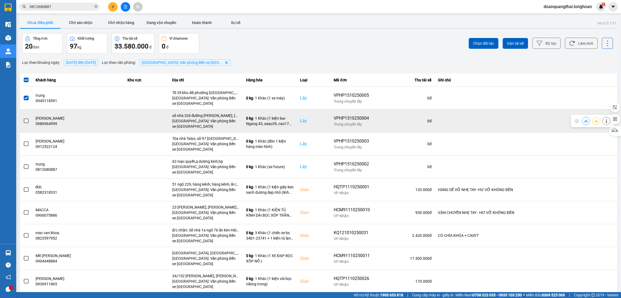
click at [26, 120] on span at bounding box center [26, 121] width 5 height 5
click at [23, 118] on input "checkbox" at bounding box center [23, 118] width 0 height 0
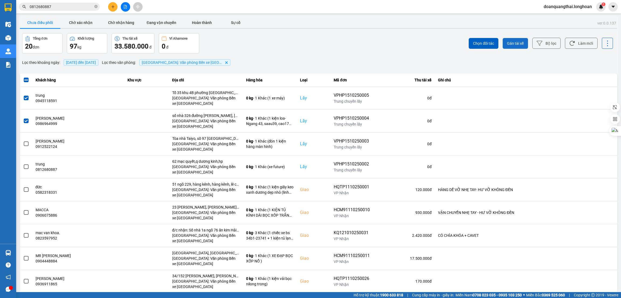
click at [509, 45] on span "Gán tài xế" at bounding box center [515, 43] width 17 height 5
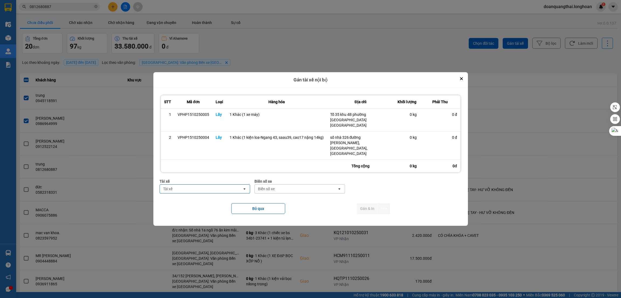
click at [214, 185] on div "Tài xế" at bounding box center [201, 189] width 82 height 9
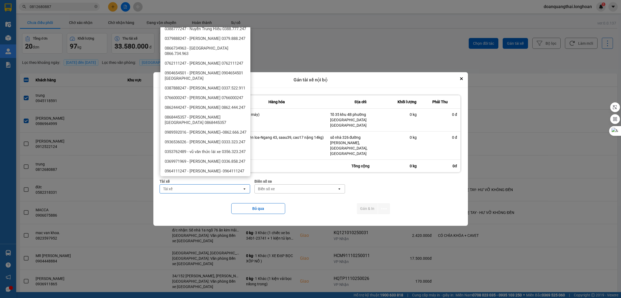
scroll to position [323, 0]
click at [219, 38] on span "0379888247 - phạm thế anh 0379.888.247" at bounding box center [205, 35] width 81 height 5
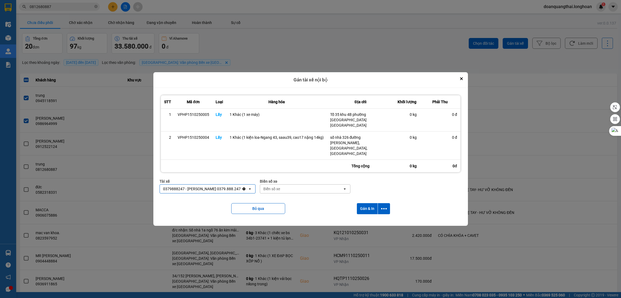
click at [306, 185] on div "Biển số xe" at bounding box center [301, 189] width 82 height 9
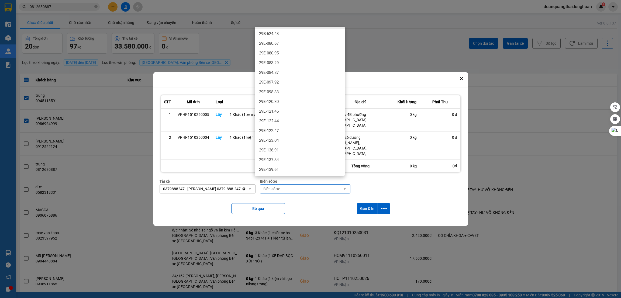
scroll to position [121, 0]
click at [303, 153] on div "29E-137.34" at bounding box center [300, 156] width 90 height 10
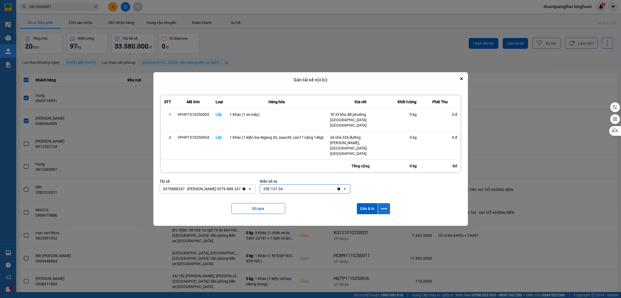
click at [381, 208] on icon "dialog" at bounding box center [384, 208] width 6 height 1
click at [371, 214] on div "Chỉ gán tài" at bounding box center [369, 215] width 32 height 5
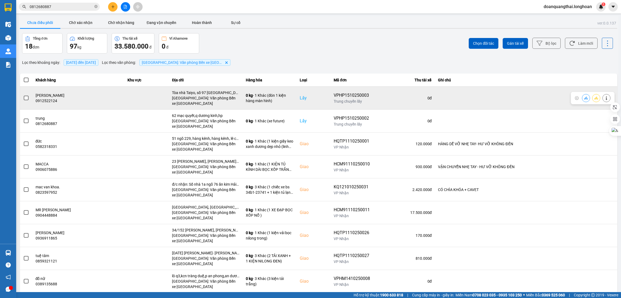
click at [27, 98] on span at bounding box center [26, 98] width 5 height 5
click at [23, 95] on input "checkbox" at bounding box center [23, 95] width 0 height 0
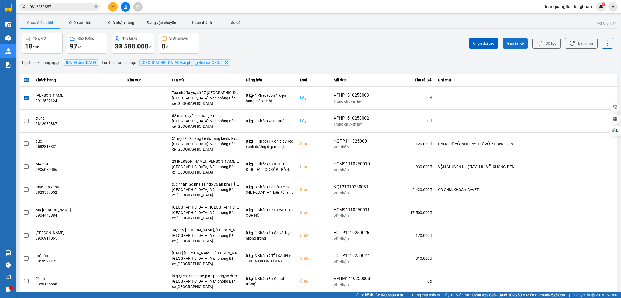
click at [507, 46] on span "Gán tài xế" at bounding box center [515, 43] width 17 height 5
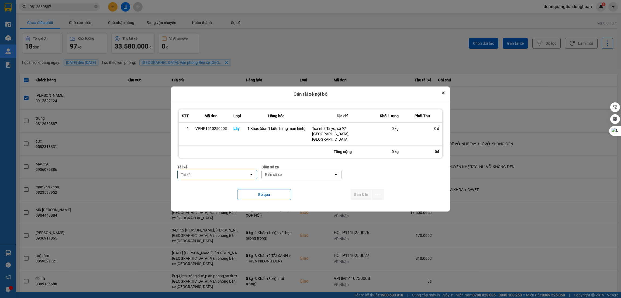
click at [220, 173] on div "Tài xế" at bounding box center [214, 174] width 72 height 9
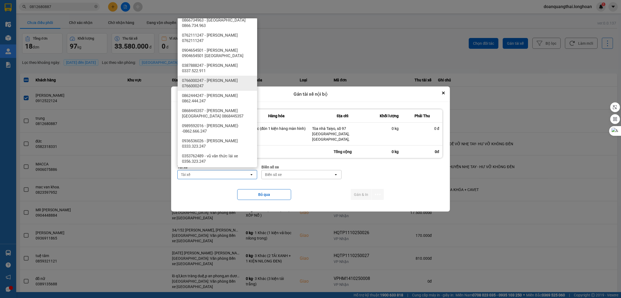
scroll to position [444, 0]
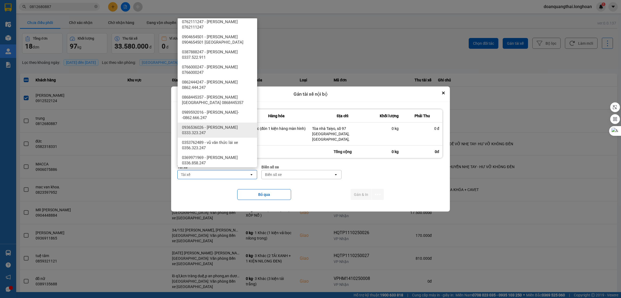
click at [230, 125] on span "0936536026 - nguyễn hoàng lưu 0333.323.247" at bounding box center [218, 130] width 73 height 11
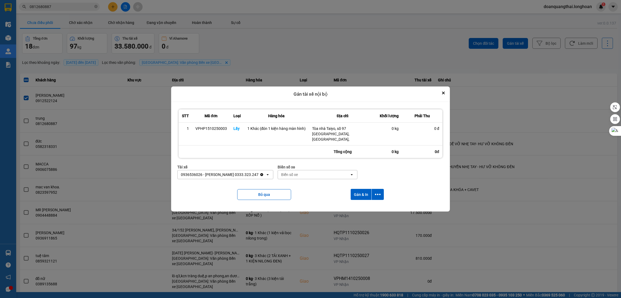
click at [301, 173] on div "Biển số xe" at bounding box center [314, 174] width 72 height 9
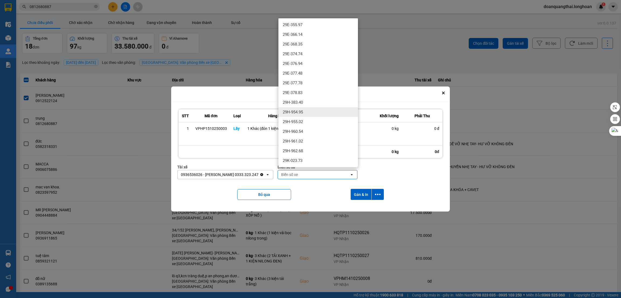
scroll to position [363, 0]
click at [325, 129] on div "29H-961.02" at bounding box center [317, 128] width 79 height 10
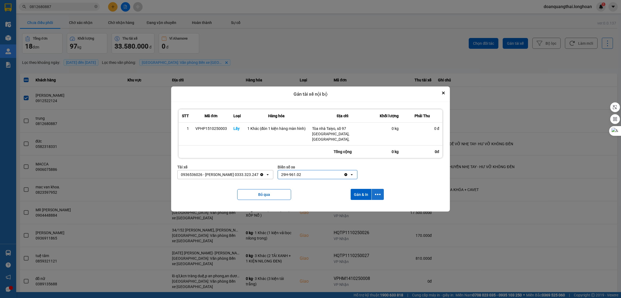
click at [376, 192] on icon "dialog" at bounding box center [378, 195] width 6 height 6
click at [359, 206] on span "Chỉ gán tài" at bounding box center [356, 206] width 18 height 5
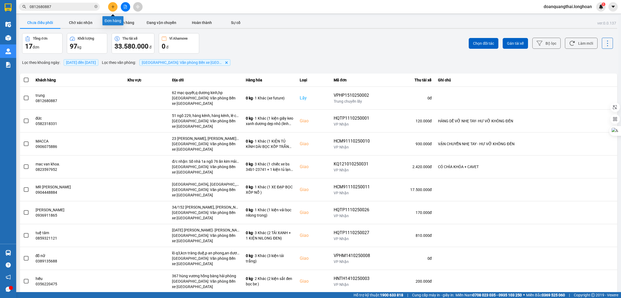
click at [112, 7] on icon "plus" at bounding box center [113, 7] width 4 height 4
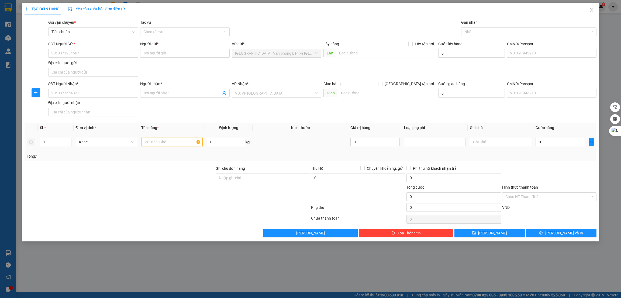
click at [163, 143] on input "text" at bounding box center [171, 142] width 61 height 9
type input "1 kiện các tông + 1 bao trắng"
click at [47, 142] on input "1" at bounding box center [55, 142] width 31 height 8
click at [67, 141] on span "up" at bounding box center [68, 140] width 3 height 3
type input "2"
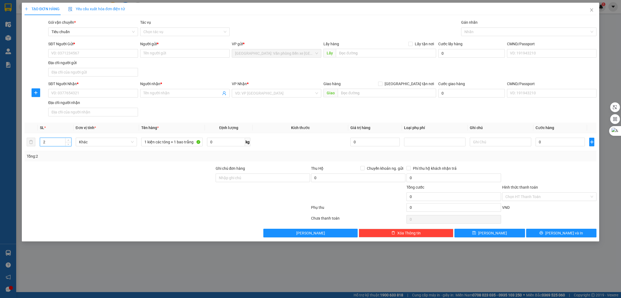
click at [180, 183] on div at bounding box center [119, 174] width 191 height 19
click at [96, 53] on input "SĐT Người Gửi *" at bounding box center [92, 53] width 89 height 9
type input "0982625858"
click at [155, 54] on input "Người gửi *" at bounding box center [184, 53] width 89 height 9
type input "chị [PERSON_NAME]"
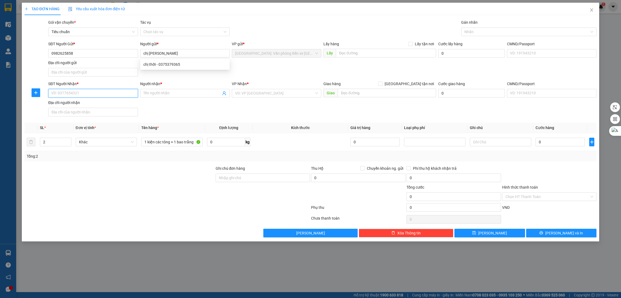
click at [103, 92] on input "SĐT Người Nhận *" at bounding box center [92, 93] width 89 height 9
type input "0364751448"
click at [182, 95] on input "Người nhận *" at bounding box center [182, 93] width 78 height 6
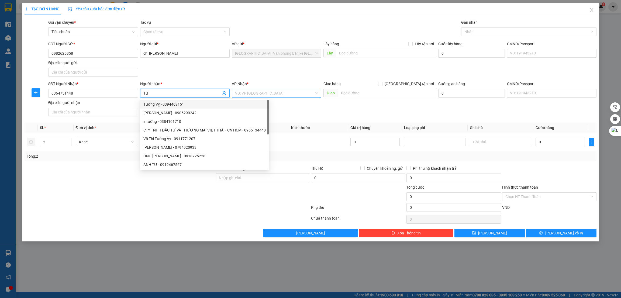
type input "Tư"
click at [261, 92] on input "search" at bounding box center [274, 93] width 79 height 8
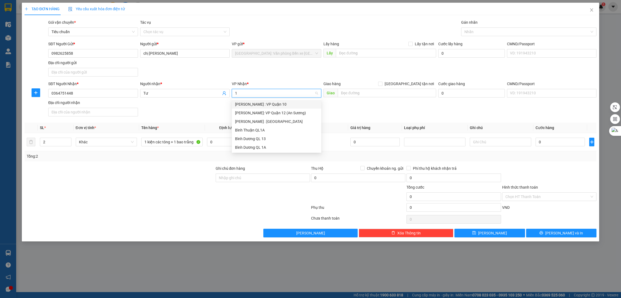
type input "12"
click at [272, 114] on div "[PERSON_NAME] : [GEOGRAPHIC_DATA]" at bounding box center [276, 113] width 83 height 6
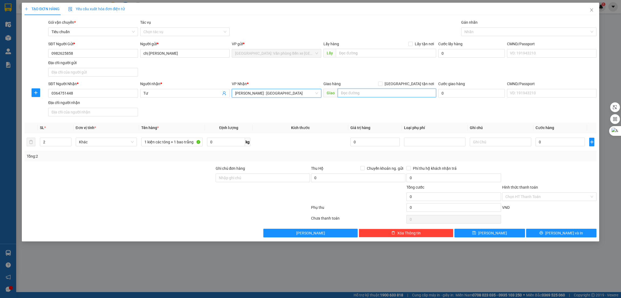
click at [371, 95] on input "text" at bounding box center [387, 93] width 98 height 9
type input "BÌNH DƯƠNG -"
click at [382, 82] on input "[GEOGRAPHIC_DATA] tận nơi" at bounding box center [380, 84] width 4 height 4
checkbox input "true"
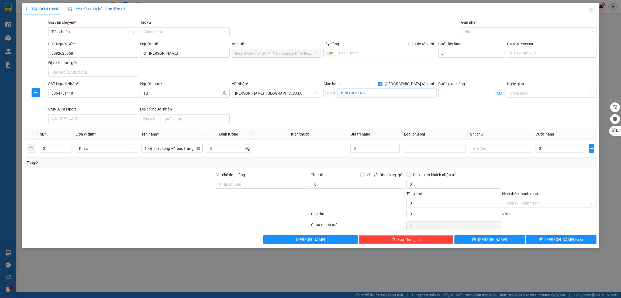
click at [394, 91] on input "BÌNH DƯƠNG -" at bounding box center [387, 93] width 98 height 9
click at [399, 91] on input "BÌNH DƯƠNG -" at bounding box center [387, 93] width 98 height 9
click at [482, 31] on div at bounding box center [525, 32] width 127 height 6
type input "BÌNH DƯƠNG - KCN becamex bàu bàng, đường N10, TT lai uyên, Bàu Bàng"
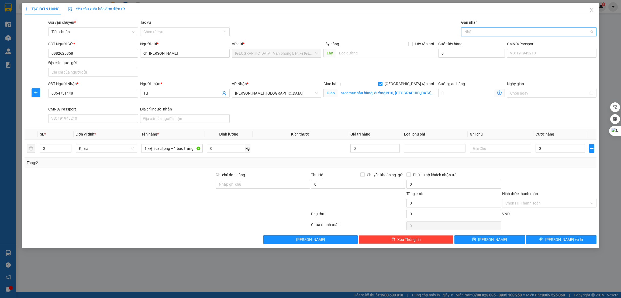
scroll to position [0, 0]
type input "gia"
click at [481, 41] on div "[GEOGRAPHIC_DATA] tận nơi" at bounding box center [528, 43] width 129 height 6
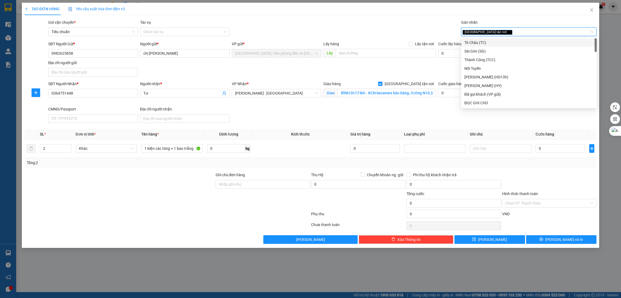
click at [166, 180] on div at bounding box center [119, 181] width 191 height 19
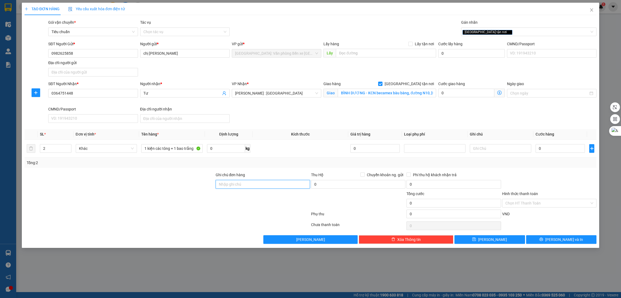
drag, startPoint x: 237, startPoint y: 186, endPoint x: 246, endPoint y: 190, distance: 9.9
click at [237, 186] on input "Ghi chú đơn hàng" at bounding box center [263, 184] width 94 height 9
click at [213, 146] on input "0" at bounding box center [226, 148] width 38 height 9
type input "75"
click at [277, 158] on div "Tổng: 2" at bounding box center [311, 163] width 572 height 10
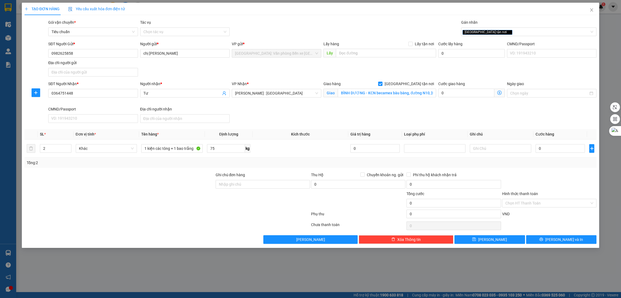
click at [522, 173] on div at bounding box center [548, 181] width 95 height 19
click at [547, 148] on input "0" at bounding box center [559, 148] width 49 height 9
click at [99, 57] on input "0982625858" at bounding box center [92, 53] width 89 height 9
click at [548, 151] on input "0" at bounding box center [559, 148] width 49 height 9
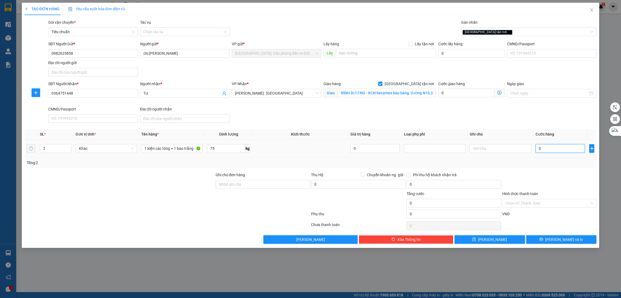
type input "7"
type input "70"
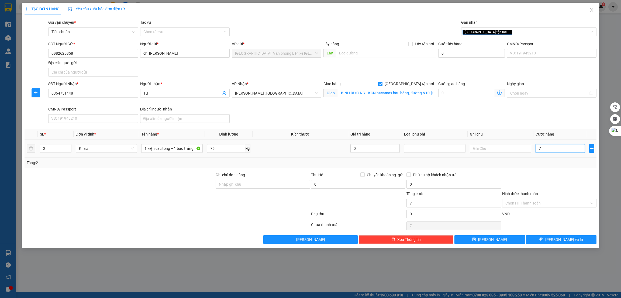
type input "70"
type input "705"
type input "7.050"
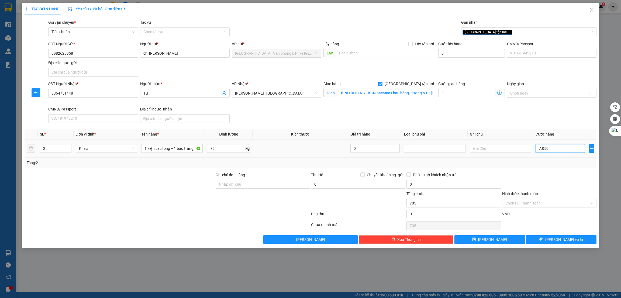
type input "7.050"
type input "70.500"
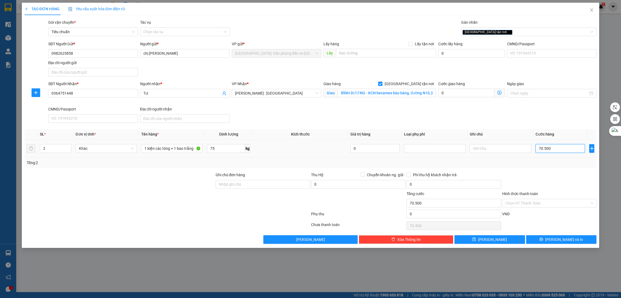
type input "705.000"
click at [560, 200] on input "Hình thức thanh toán" at bounding box center [547, 203] width 84 height 8
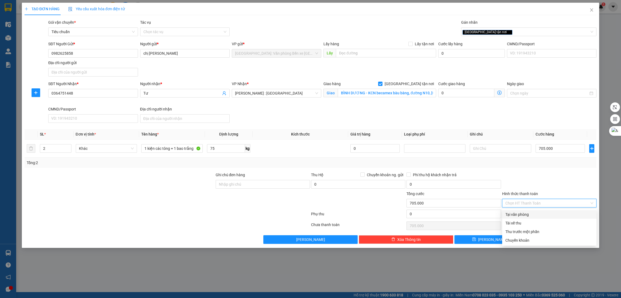
click at [525, 213] on div "Tại văn phòng" at bounding box center [549, 214] width 88 height 6
type input "0"
click at [540, 170] on div "Transit Pickup Surcharge Ids Transit Deliver Surcharge Ids Transit Deliver Surc…" at bounding box center [311, 131] width 572 height 224
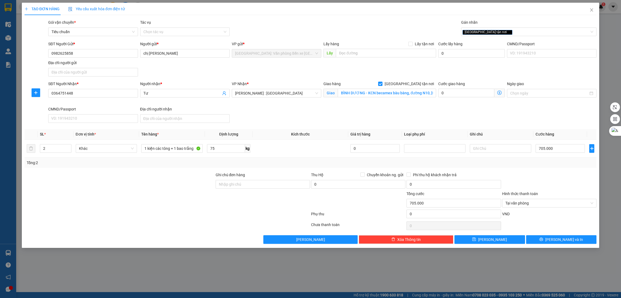
click at [225, 214] on div at bounding box center [167, 215] width 286 height 11
click at [520, 162] on div "Tổng: 2" at bounding box center [311, 163] width 568 height 6
click at [549, 241] on button "[PERSON_NAME] và In" at bounding box center [561, 239] width 71 height 9
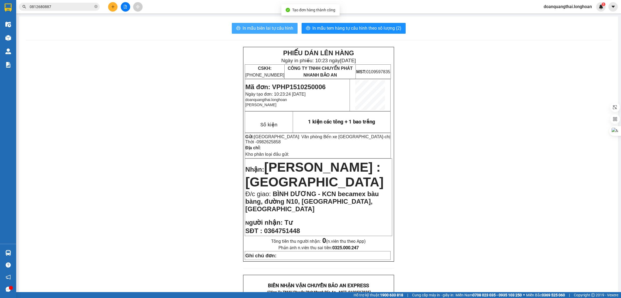
click at [254, 27] on span "In mẫu biên lai tự cấu hình" at bounding box center [267, 28] width 51 height 7
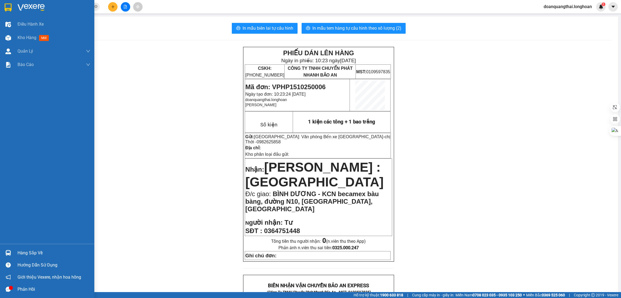
click at [2, 7] on div at bounding box center [47, 9] width 94 height 18
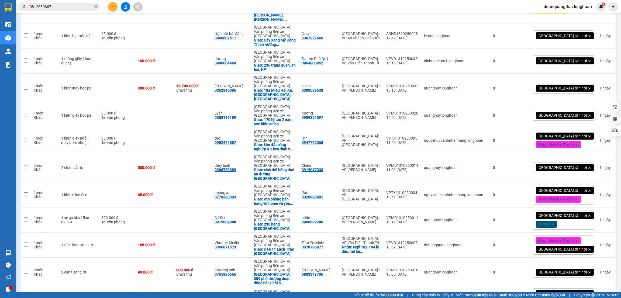
scroll to position [1414, 0]
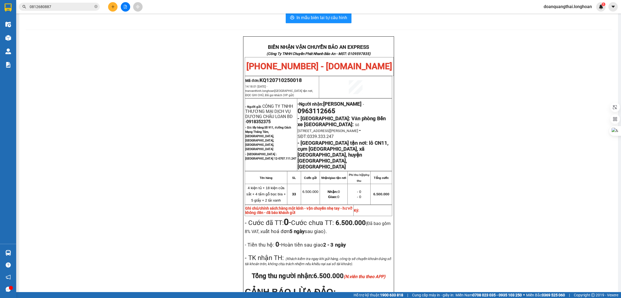
scroll to position [51, 0]
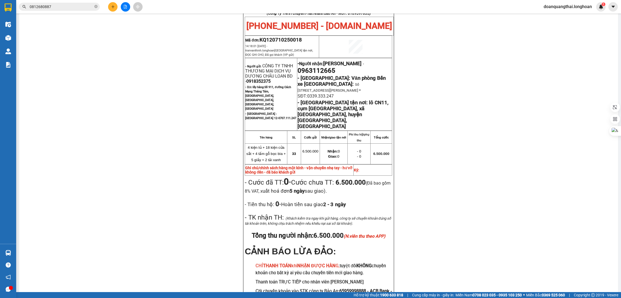
click at [289, 41] on span "KQ120710250018" at bounding box center [280, 40] width 42 height 6
copy span "KQ120710250018"
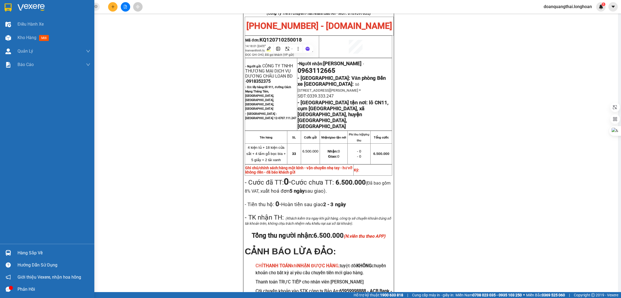
click at [14, 9] on div at bounding box center [47, 9] width 94 height 18
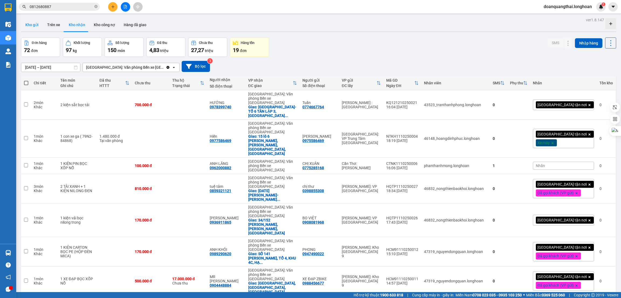
click at [32, 23] on button "Kho gửi" at bounding box center [32, 24] width 22 height 13
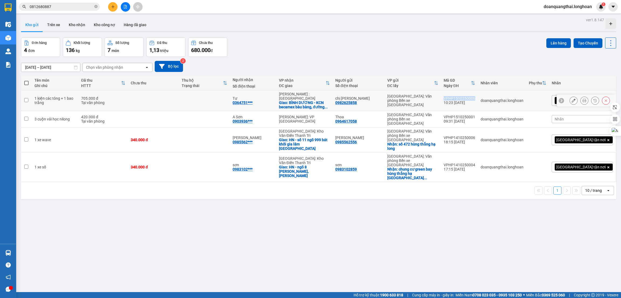
drag, startPoint x: 499, startPoint y: 95, endPoint x: 469, endPoint y: 95, distance: 29.4
click at [469, 95] on td "VPHP1510250006 10:23 15/10" at bounding box center [459, 100] width 37 height 21
checkbox input "true"
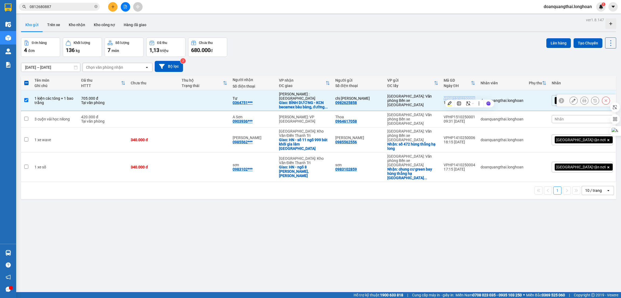
copy div "VPHP1510250006"
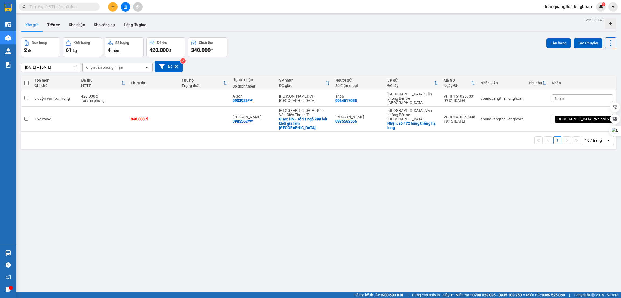
click at [169, 203] on div "ver 1.8.147 Kho gửi Trên xe Kho nhận Kho công nợ Hàng đã giao Đơn hàng 2 đơn Kh…" at bounding box center [318, 165] width 599 height 298
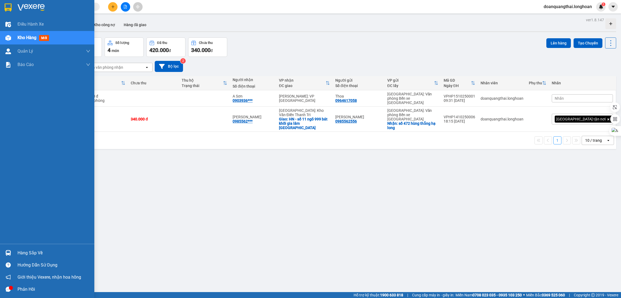
click at [6, 5] on img at bounding box center [8, 8] width 7 height 8
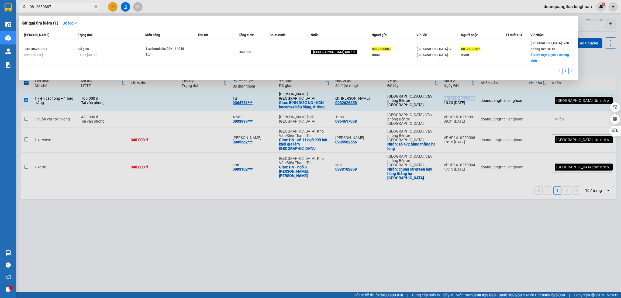
click at [51, 5] on input "0812680887" at bounding box center [62, 7] width 64 height 6
paste input "HQTP1110250003"
click at [51, 5] on input "HQTP1110250003" at bounding box center [62, 7] width 64 height 6
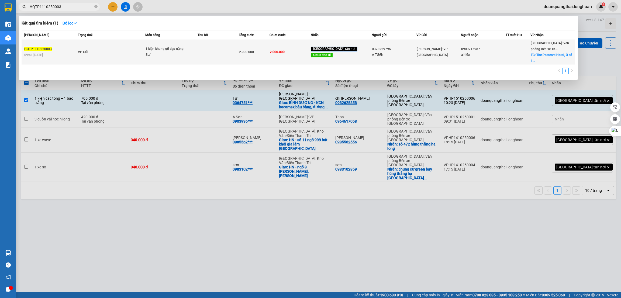
type input "HQTP1110250003"
click at [88, 53] on span "VP Gửi" at bounding box center [83, 52] width 10 height 4
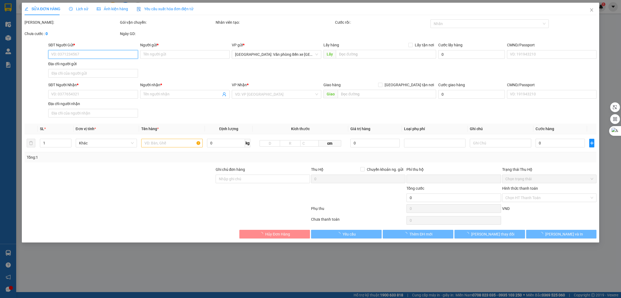
type input "0378229796"
type input "A TUẤN"
type input "0909715987"
type input "a hiếu"
checkbox input "true"
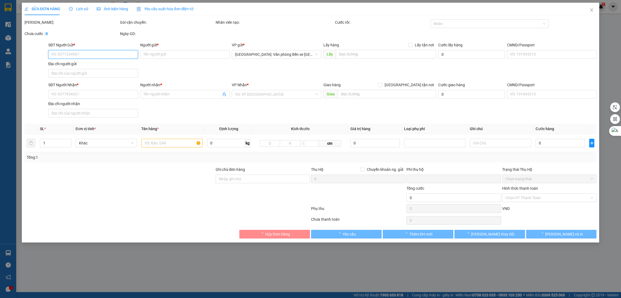
type input "The Postcard Hotel, Ô số 1, Khu Biệt Thự Tuần Châu, Tuần Châu, Hạ Long"
type input "0"
type input "2.000.000"
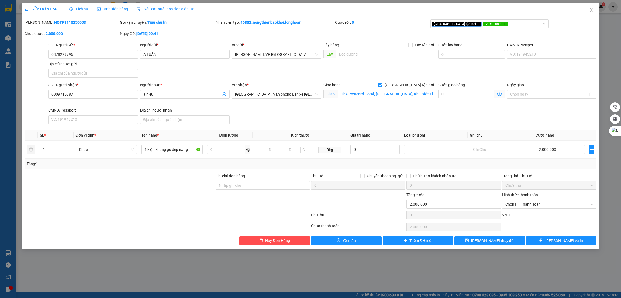
click at [105, 7] on span "Ảnh kiện hàng" at bounding box center [112, 9] width 31 height 4
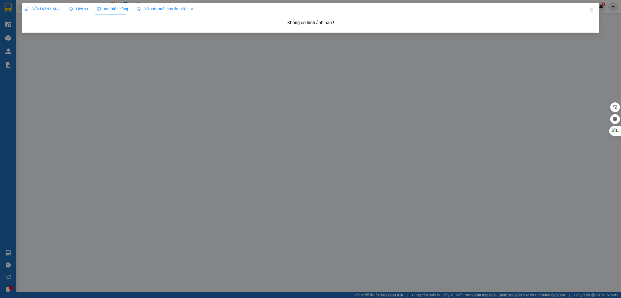
click at [78, 9] on span "Lịch sử" at bounding box center [78, 9] width 19 height 4
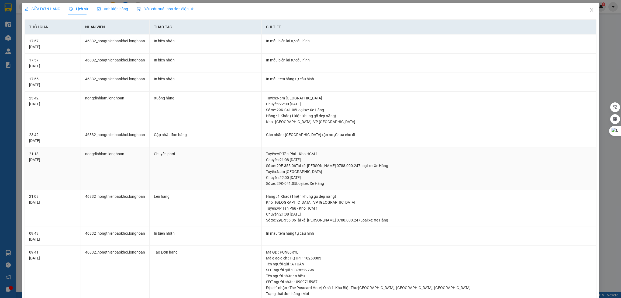
click at [339, 148] on td "Tuyến : VP Tân Phú - Kho HCM 1 Chuyến: 21:08 ngày 11-10-2025 Số xe: 29E-355.06 …" at bounding box center [429, 168] width 335 height 43
click at [46, 7] on span "SỬA ĐƠN HÀNG" at bounding box center [43, 9] width 36 height 4
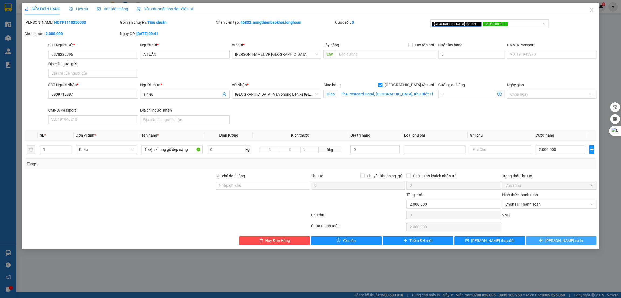
click at [569, 242] on span "[PERSON_NAME] và In" at bounding box center [564, 241] width 38 height 6
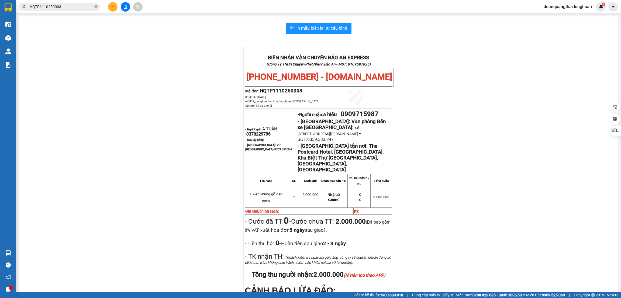
click at [274, 150] on span "0703.555.247" at bounding box center [283, 150] width 18 height 4
copy span "0703.555.247"
click at [379, 140] on p "- Hải Phòng: Văn phòng Bến xe Thượng Lý: Số 11 đường Hùng Vương, Sở Dầu, Hồng B…" at bounding box center [344, 131] width 94 height 24
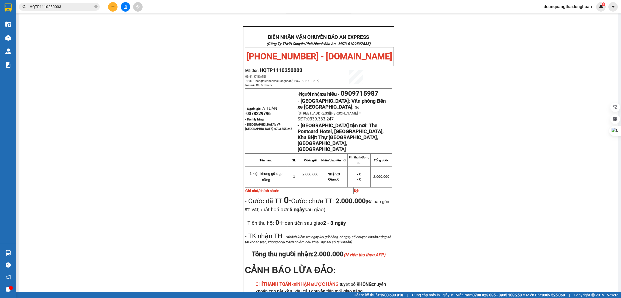
scroll to position [40, 0]
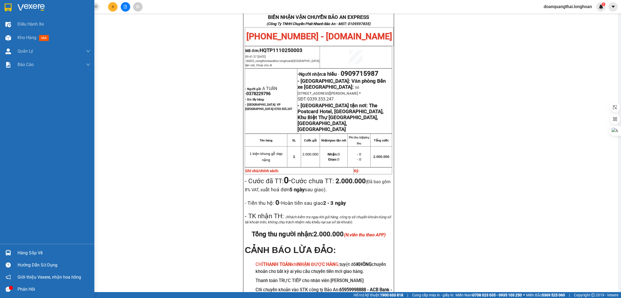
click at [7, 5] on img at bounding box center [8, 8] width 7 height 8
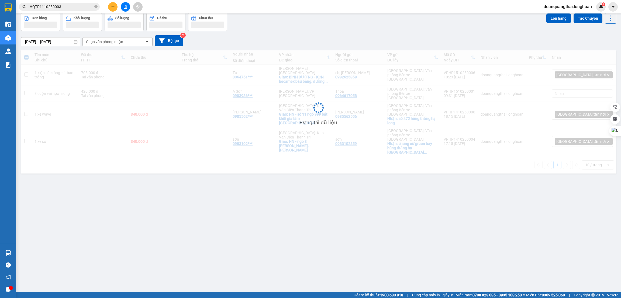
scroll to position [25, 0]
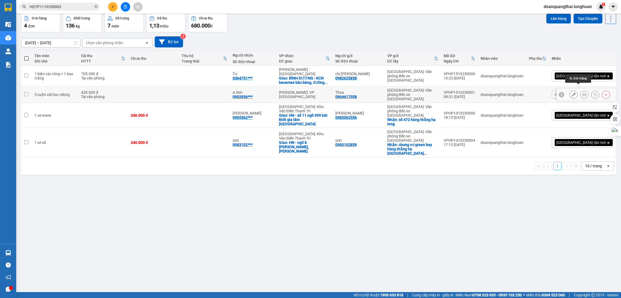
click at [582, 93] on icon at bounding box center [584, 95] width 4 height 4
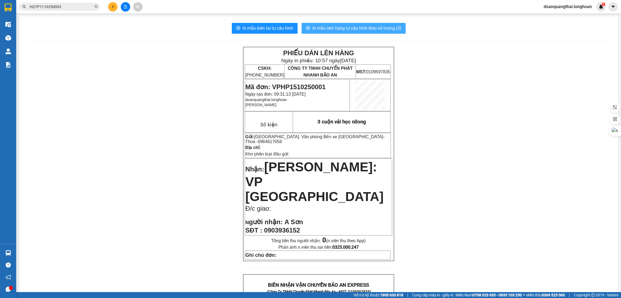
click at [323, 28] on span "In mẫu tem hàng tự cấu hình theo số lượng (3)" at bounding box center [356, 28] width 89 height 7
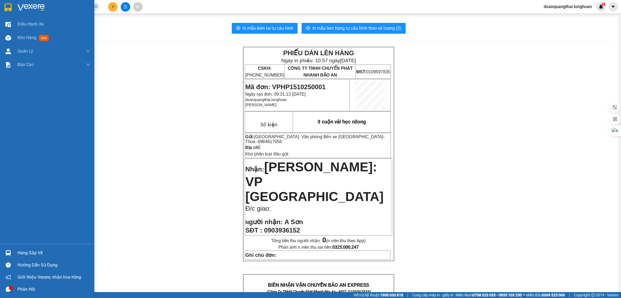
click at [7, 8] on img at bounding box center [8, 8] width 7 height 8
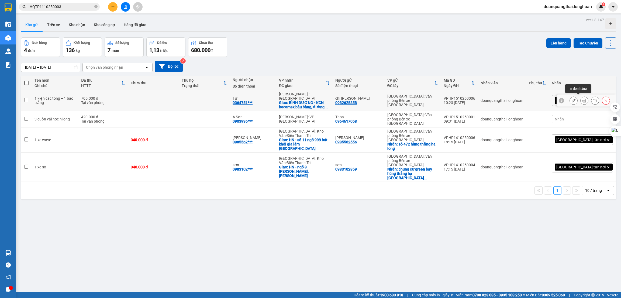
click at [582, 99] on icon at bounding box center [584, 101] width 4 height 4
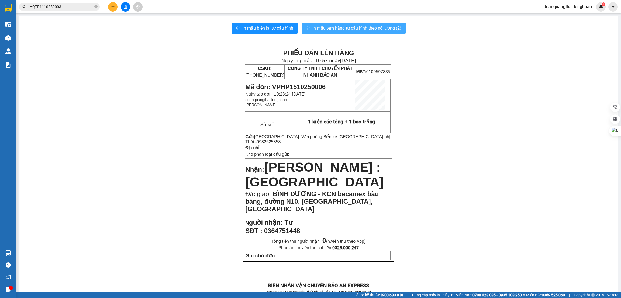
click at [371, 30] on span "In mẫu tem hàng tự cấu hình theo số lượng (2)" at bounding box center [356, 28] width 89 height 7
click at [71, 9] on input "HQTP1110250003" at bounding box center [62, 7] width 64 height 6
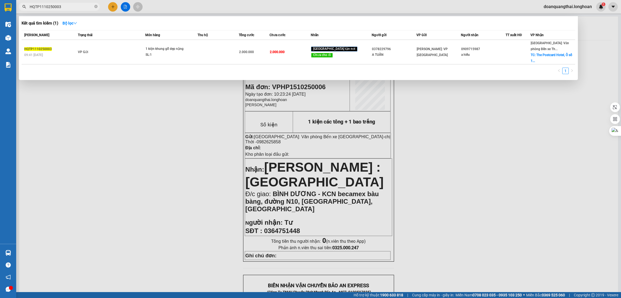
click at [71, 9] on input "HQTP1110250003" at bounding box center [62, 7] width 64 height 6
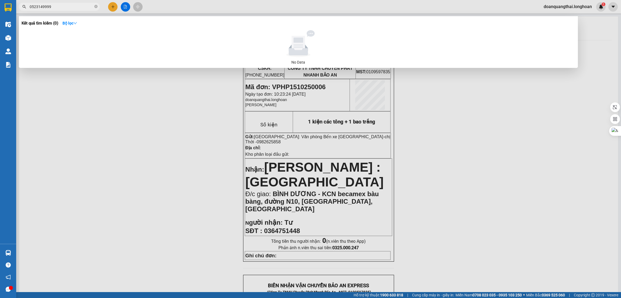
type input "0523149999"
click at [114, 6] on div at bounding box center [310, 149] width 621 height 298
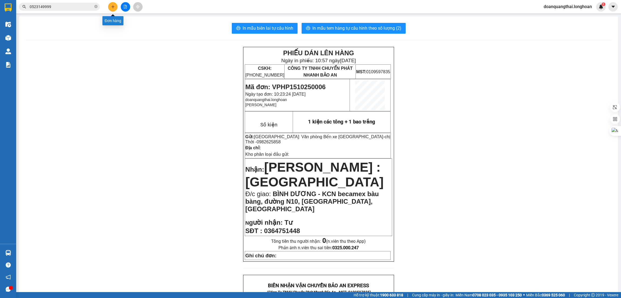
click at [112, 7] on icon "plus" at bounding box center [112, 6] width 3 height 0
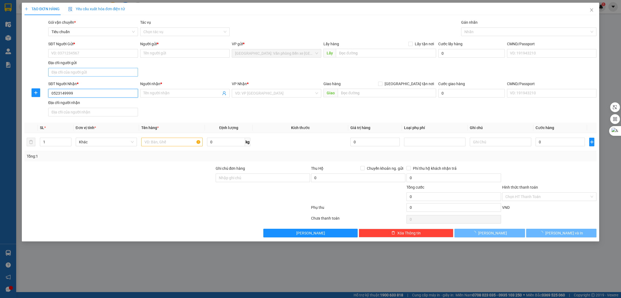
drag, startPoint x: 69, startPoint y: 93, endPoint x: 83, endPoint y: 69, distance: 27.5
click at [69, 92] on input "0523149999" at bounding box center [92, 93] width 89 height 9
type input "0523149999"
click at [155, 92] on input "Người nhận *" at bounding box center [182, 93] width 78 height 6
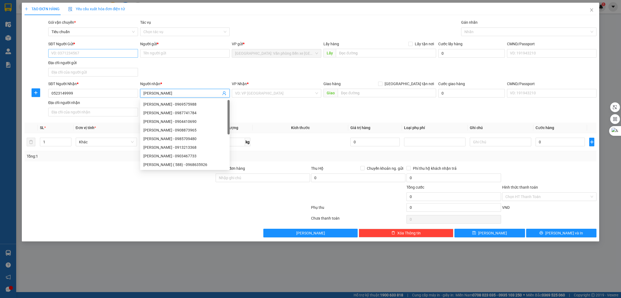
type input "[PERSON_NAME]"
click at [67, 52] on input "SĐT Người Gửi *" at bounding box center [92, 53] width 89 height 9
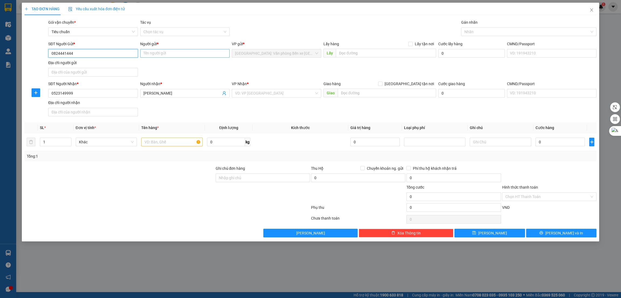
type input "0824441444"
click at [164, 51] on input "Người gửi *" at bounding box center [184, 53] width 89 height 9
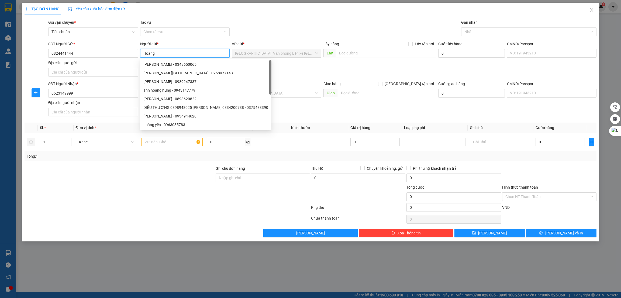
type input "Hoàng"
click at [278, 117] on div "SĐT Người Nhận * 0523149999 Người nhận * Ngọc Thanh VP Nhận * VD: VP Sài Gòn Gi…" at bounding box center [322, 100] width 550 height 38
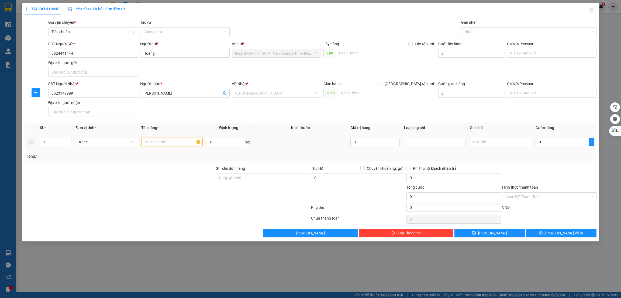
click at [170, 144] on input "text" at bounding box center [171, 142] width 61 height 9
click at [271, 89] on div "VD: VP [GEOGRAPHIC_DATA]" at bounding box center [276, 93] width 89 height 9
type input "1 kiện các tông nhỏ dán băng keo đục"
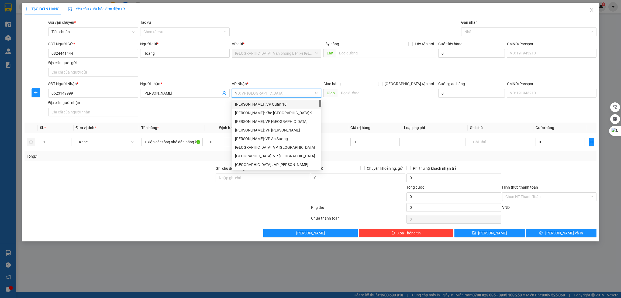
type input "12"
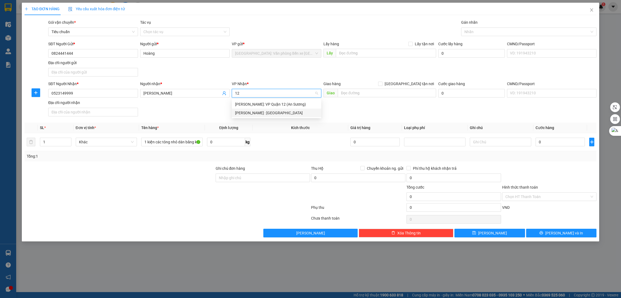
click at [266, 112] on div "[PERSON_NAME] : [GEOGRAPHIC_DATA]" at bounding box center [276, 113] width 83 height 6
click at [367, 93] on input "text" at bounding box center [387, 93] width 98 height 9
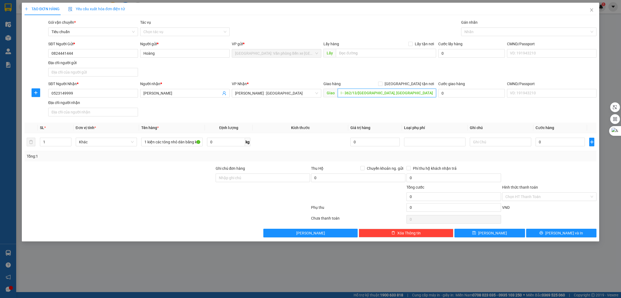
scroll to position [0, 17]
type input "TPHCM - 362/13/[GEOGRAPHIC_DATA], [GEOGRAPHIC_DATA], Q.12"
click at [413, 86] on span "[GEOGRAPHIC_DATA] tận nơi" at bounding box center [409, 84] width 54 height 6
click at [382, 85] on input "[GEOGRAPHIC_DATA] tận nơi" at bounding box center [380, 84] width 4 height 4
checkbox input "true"
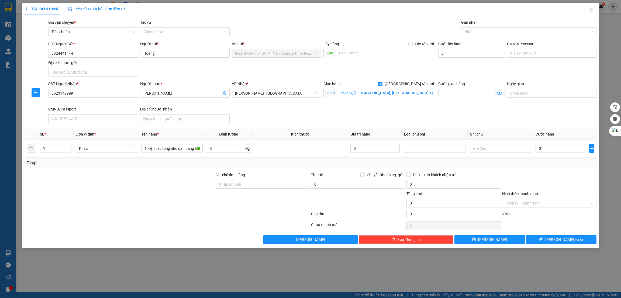
scroll to position [0, 0]
click at [481, 33] on div at bounding box center [525, 32] width 127 height 6
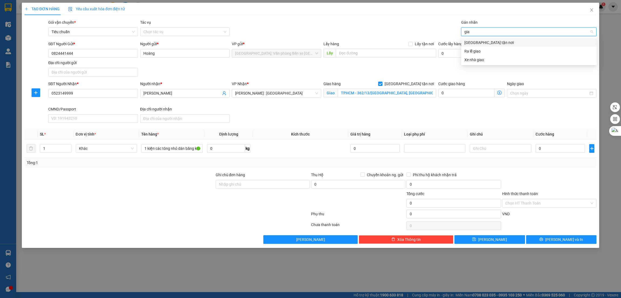
type input "giao"
click at [481, 41] on div "[GEOGRAPHIC_DATA] tận nơi" at bounding box center [528, 43] width 129 height 6
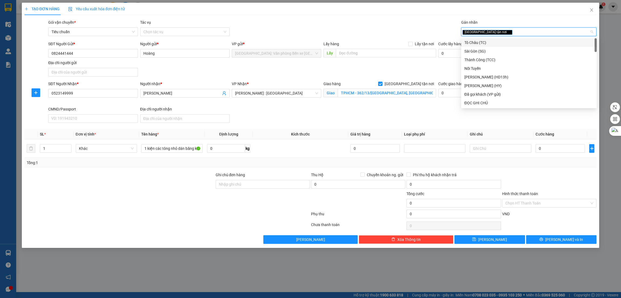
click at [172, 203] on div at bounding box center [119, 200] width 191 height 19
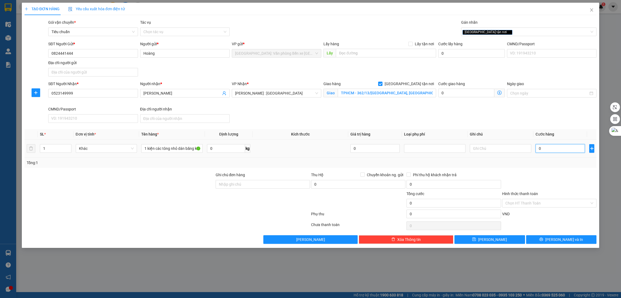
click at [555, 152] on input "0" at bounding box center [559, 148] width 49 height 9
type input "1.200"
type input "12.000"
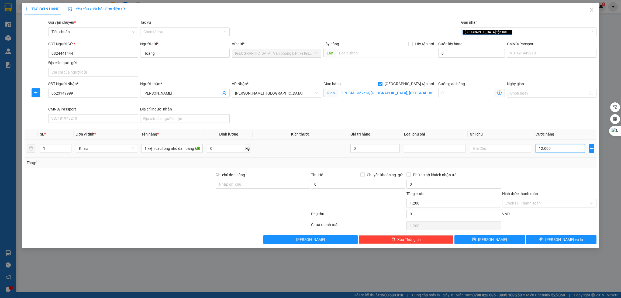
type input "12.000"
type input "120.000"
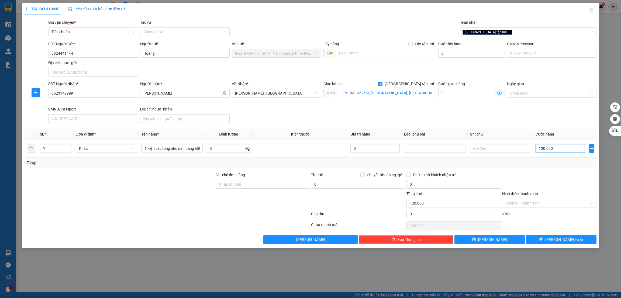
type input "120.000"
click at [172, 193] on div at bounding box center [119, 200] width 191 height 19
click at [561, 239] on span "[PERSON_NAME] và In" at bounding box center [564, 240] width 38 height 6
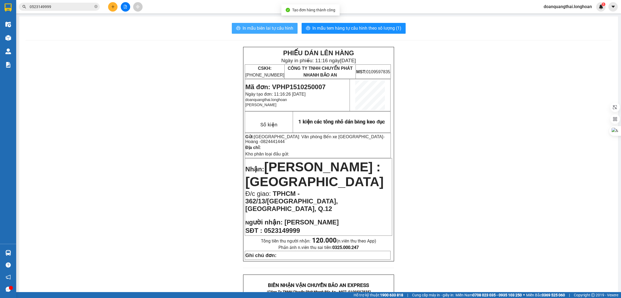
click at [266, 28] on span "In mẫu biên lai tự cấu hình" at bounding box center [267, 28] width 51 height 7
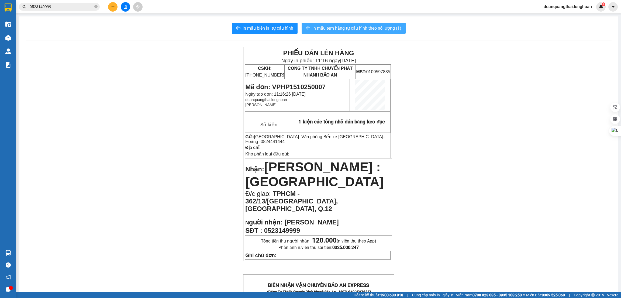
click at [340, 30] on span "In mẫu tem hàng tự cấu hình theo số lượng (1)" at bounding box center [356, 28] width 89 height 7
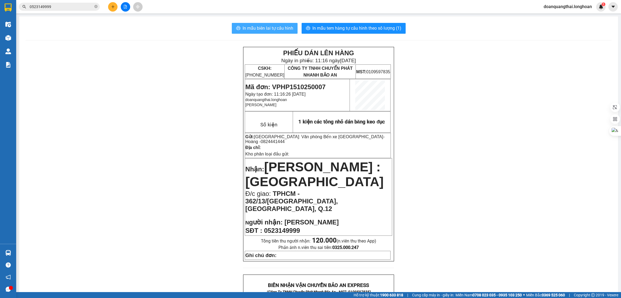
click at [271, 27] on span "In mẫu biên lai tự cấu hình" at bounding box center [267, 28] width 51 height 7
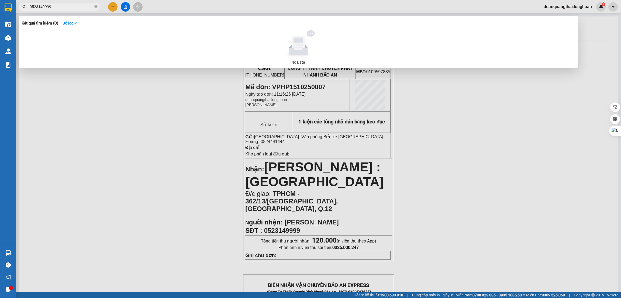
click at [57, 9] on input "0523149999" at bounding box center [62, 7] width 64 height 6
click at [110, 4] on div at bounding box center [310, 149] width 621 height 298
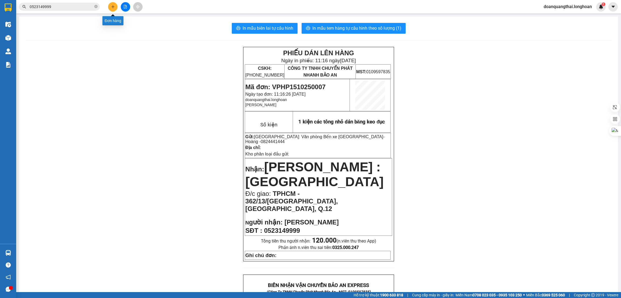
click at [110, 5] on button at bounding box center [112, 6] width 9 height 9
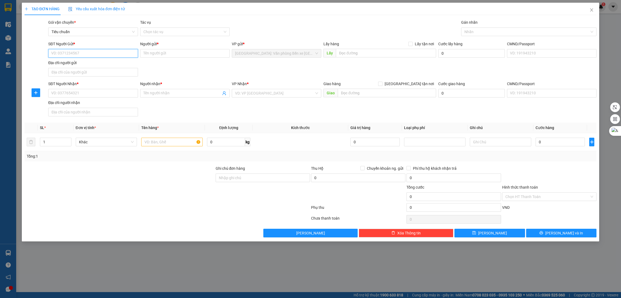
click at [99, 51] on input "SĐT Người Gửi *" at bounding box center [92, 53] width 89 height 9
click at [312, 74] on div "SĐT Người Gửi * VD: 0371234567 Người gửi * Tên người gửi VP gửi * Hải Phòng: Vă…" at bounding box center [322, 60] width 550 height 38
click at [107, 57] on input "SĐT Người Gửi *" at bounding box center [92, 53] width 89 height 9
type input "0961850780"
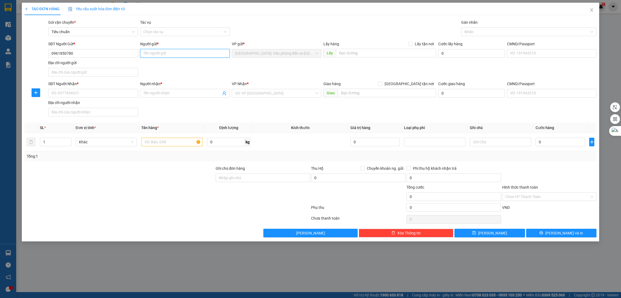
click at [159, 55] on input "Người gửi *" at bounding box center [184, 53] width 89 height 9
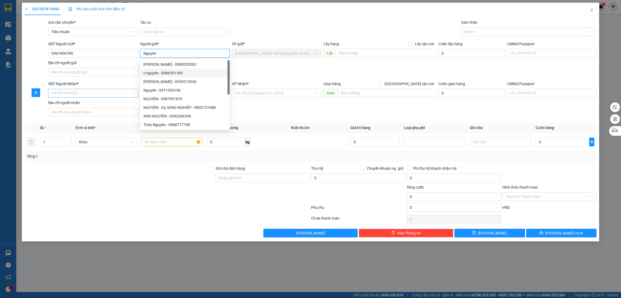
type input "Nguyên"
click at [71, 91] on input "SĐT Người Nhận *" at bounding box center [92, 93] width 89 height 9
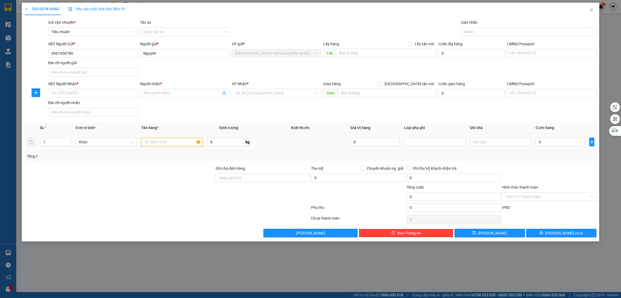
click at [153, 143] on input "text" at bounding box center [171, 142] width 61 height 9
type input "1 xe AB"
click at [273, 180] on input "Ghi chú đơn hàng" at bounding box center [263, 177] width 94 height 9
type input "1 CHÌA KHÓA +1 GIẤY TỜ XE BỎ CỐP XE"
click at [167, 144] on input "1 xe AB" at bounding box center [171, 142] width 61 height 9
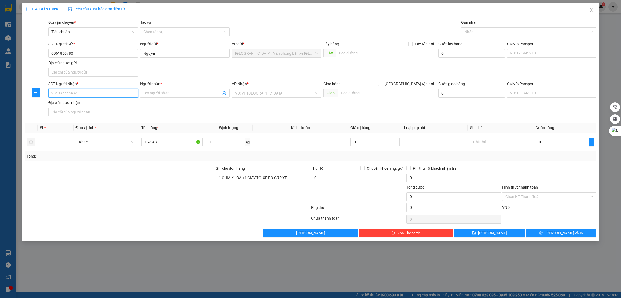
click at [92, 95] on input "SĐT Người Nhận *" at bounding box center [92, 93] width 89 height 9
click at [119, 95] on input "0345588152" at bounding box center [92, 93] width 89 height 9
type input "0345588152"
click at [189, 92] on input "Người nhận *" at bounding box center [182, 93] width 78 height 6
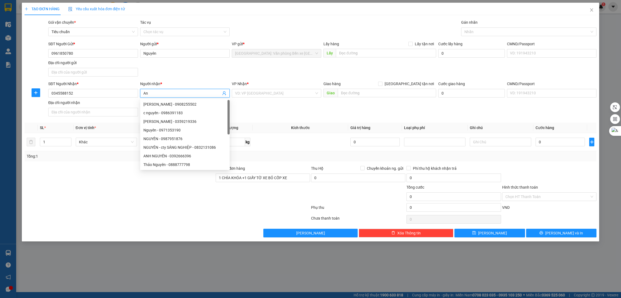
type input "A"
type input "Ánh"
click at [109, 193] on div at bounding box center [119, 193] width 191 height 19
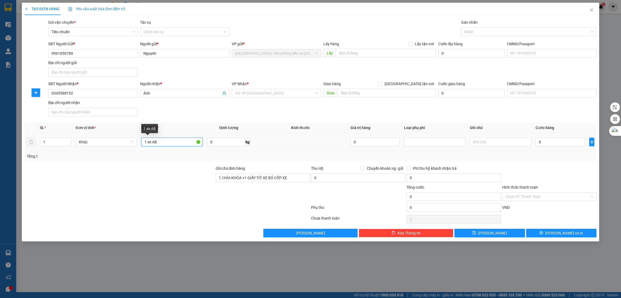
click at [167, 145] on input "1 xe AB" at bounding box center [171, 142] width 61 height 9
type input "1 xe AB 16-R6 2045"
click at [200, 193] on div at bounding box center [119, 193] width 191 height 19
click at [290, 94] on input "search" at bounding box center [274, 93] width 79 height 8
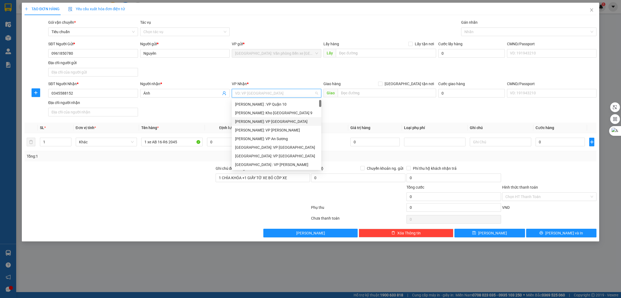
click at [290, 194] on div at bounding box center [262, 193] width 95 height 19
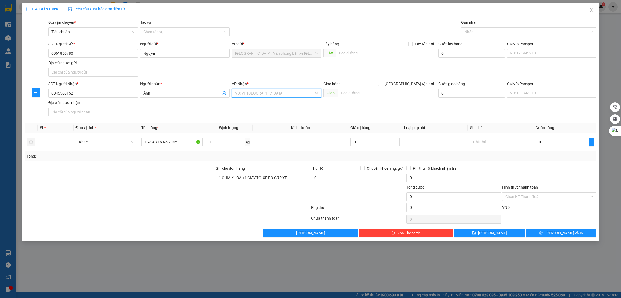
click at [269, 94] on input "search" at bounding box center [274, 93] width 79 height 8
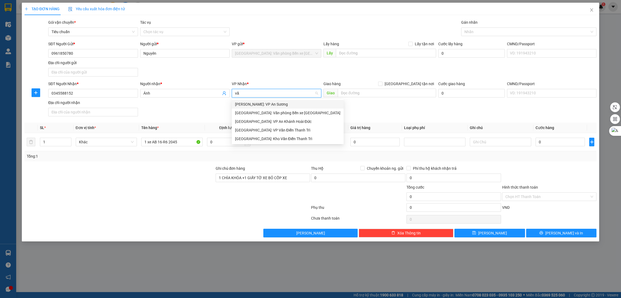
type input "văn"
click at [269, 123] on div "[GEOGRAPHIC_DATA]: Kho Văn Điển Thanh Trì" at bounding box center [287, 122] width 105 height 6
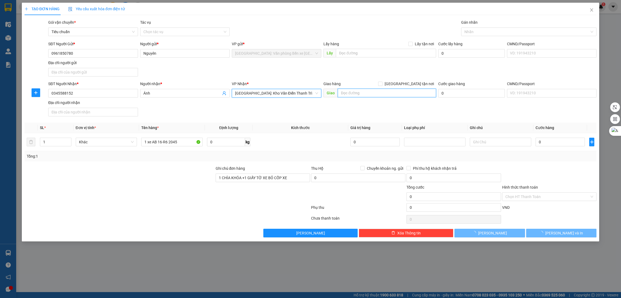
click at [351, 94] on input "text" at bounding box center [387, 93] width 98 height 9
type input "HN -"
click at [415, 84] on span "[GEOGRAPHIC_DATA] tận nơi" at bounding box center [409, 84] width 54 height 6
click at [382, 84] on input "[GEOGRAPHIC_DATA] tận nơi" at bounding box center [380, 84] width 4 height 4
checkbox input "true"
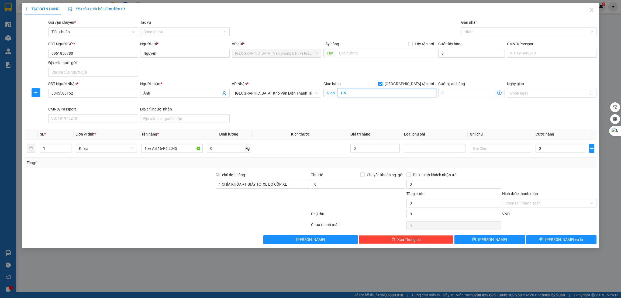
click at [393, 94] on input "HN -" at bounding box center [387, 93] width 98 height 9
click at [401, 92] on input "HN -" at bounding box center [387, 93] width 98 height 9
type input "HN - 243 khuất duy tiến,"
click at [413, 115] on div "SĐT Người Nhận * 0345588152 Người nhận * Ánh VP Nhận * Hà Nội: Kho Văn Điển Tha…" at bounding box center [322, 103] width 550 height 44
click at [164, 180] on div at bounding box center [119, 181] width 191 height 19
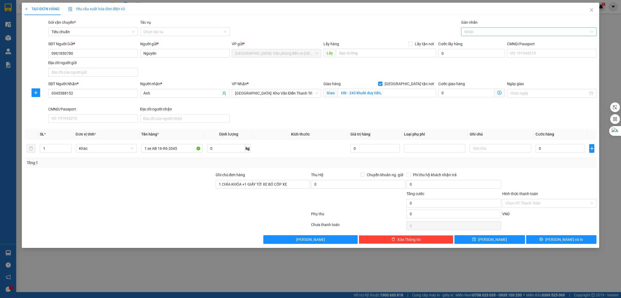
click at [505, 31] on div at bounding box center [525, 32] width 127 height 6
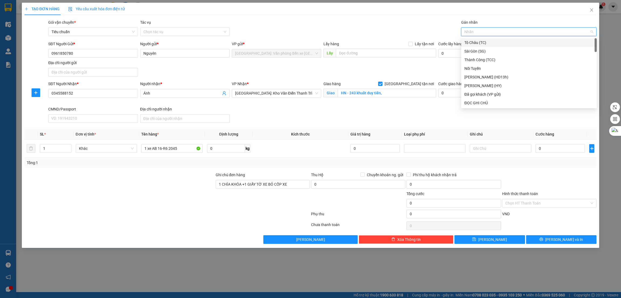
type input "g"
click at [484, 99] on div "[GEOGRAPHIC_DATA] tận nơi" at bounding box center [528, 103] width 135 height 9
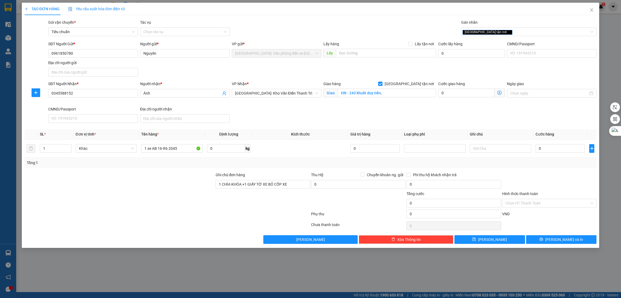
click at [388, 119] on div "SĐT Người Nhận * 0345588152 Người nhận * Ánh VP Nhận * Hà Nội: Kho Văn Điển Tha…" at bounding box center [322, 103] width 550 height 44
click at [444, 111] on div "SĐT Người Nhận * 0345588152 Người nhận * Ánh VP Nhận * Hà Nội: Kho Văn Điển Tha…" at bounding box center [322, 103] width 550 height 44
click at [109, 204] on div at bounding box center [119, 200] width 191 height 19
click at [552, 151] on input "0" at bounding box center [559, 148] width 49 height 9
type input "3"
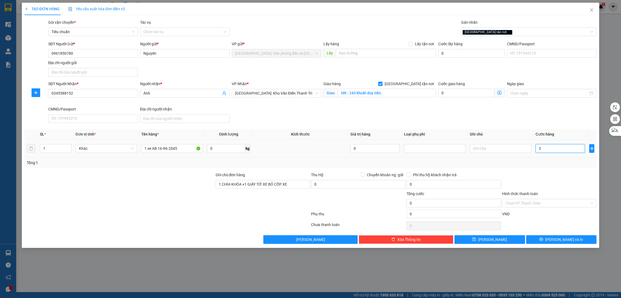
type input "3"
type input "32"
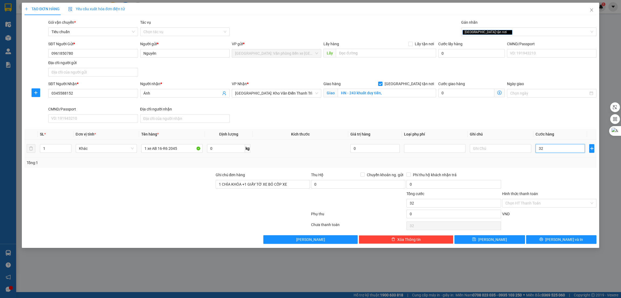
type input "320"
type input "3.200"
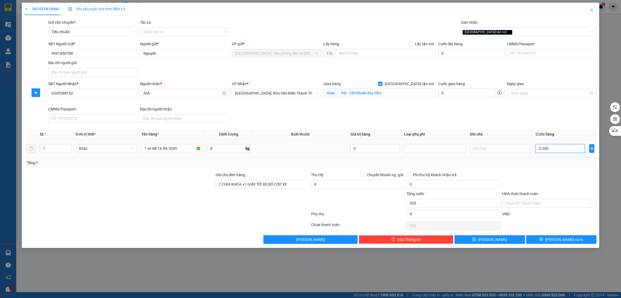
type input "3.200"
type input "32.000"
type input "320.000"
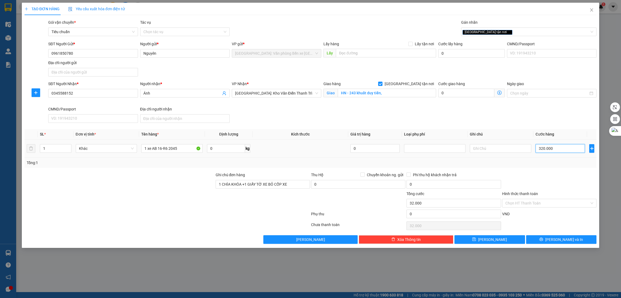
type input "320.000"
click at [397, 94] on input "HN - 243 khuất duy tiến," at bounding box center [387, 93] width 98 height 9
click at [415, 94] on input "HN - 243 khuất duy tiến," at bounding box center [387, 93] width 98 height 9
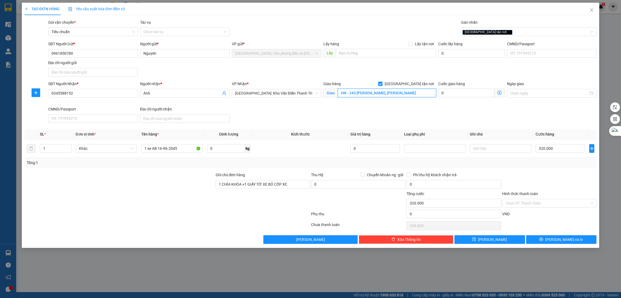
type input "HN - 243 khuất duy tiến, thanh xuân"
click at [182, 213] on div at bounding box center [167, 215] width 286 height 11
click at [547, 204] on input "Hình thức thanh toán" at bounding box center [547, 203] width 84 height 8
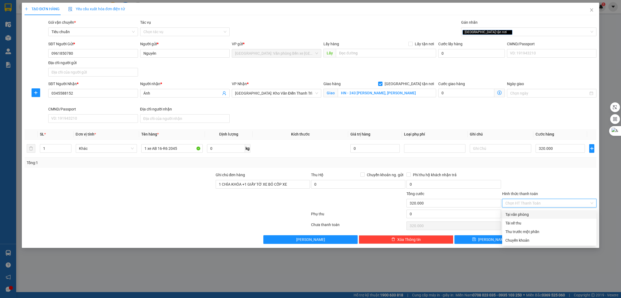
click at [531, 216] on div "Tại văn phòng" at bounding box center [549, 214] width 88 height 6
type input "0"
click at [531, 174] on div at bounding box center [548, 181] width 95 height 19
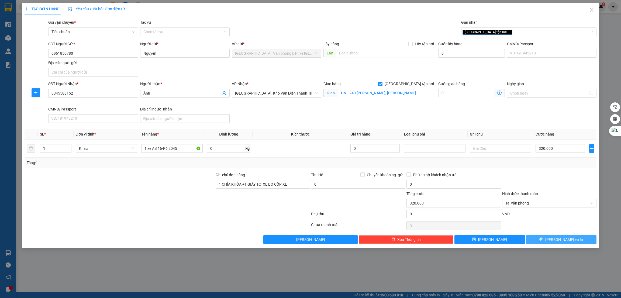
click at [554, 242] on button "[PERSON_NAME] và In" at bounding box center [561, 239] width 71 height 9
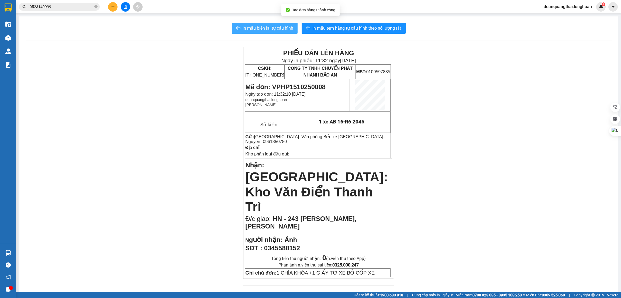
click at [268, 30] on span "In mẫu biên lai tự cấu hình" at bounding box center [267, 28] width 51 height 7
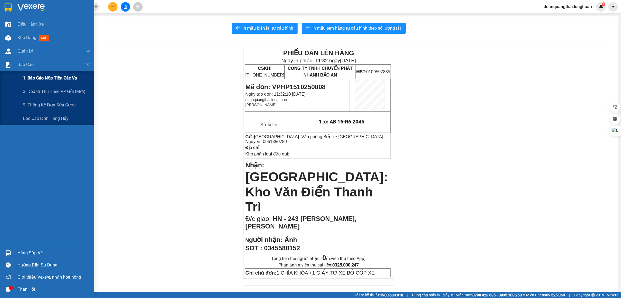
click at [39, 79] on span "1. Báo cáo nộp tiền các vp" at bounding box center [50, 78] width 54 height 7
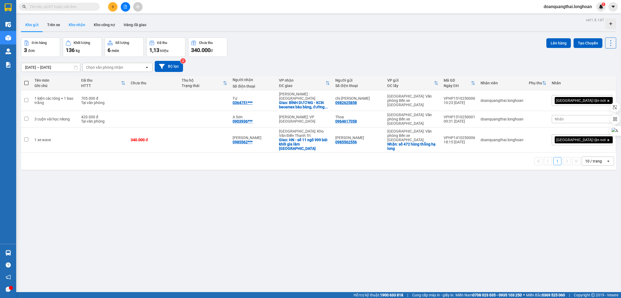
click at [77, 26] on button "Kho nhận" at bounding box center [76, 24] width 25 height 13
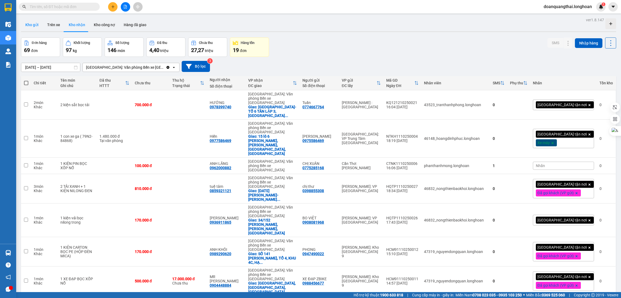
click at [35, 24] on button "Kho gửi" at bounding box center [32, 24] width 22 height 13
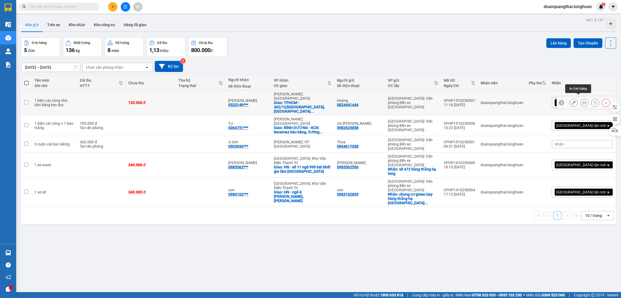
click at [580, 98] on button at bounding box center [584, 102] width 8 height 9
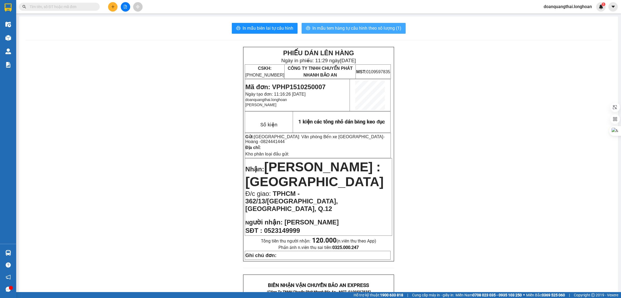
click at [360, 29] on span "In mẫu tem hàng tự cấu hình theo số lượng (1)" at bounding box center [356, 28] width 89 height 7
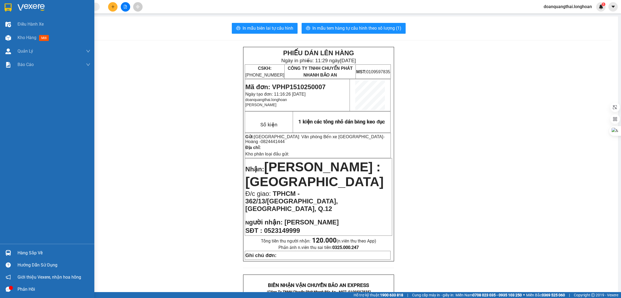
click at [11, 7] on img at bounding box center [8, 8] width 7 height 8
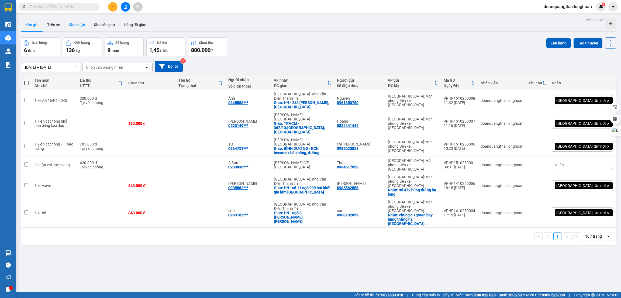
click at [78, 26] on button "Kho nhận" at bounding box center [76, 24] width 25 height 13
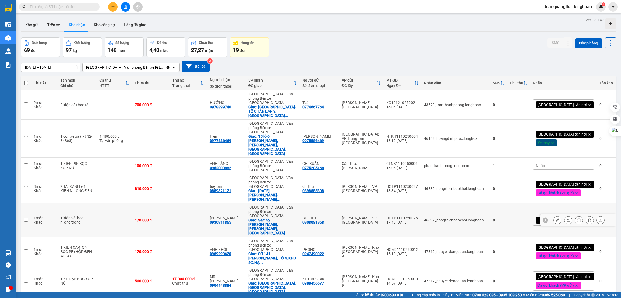
click at [564, 216] on button at bounding box center [568, 220] width 8 height 9
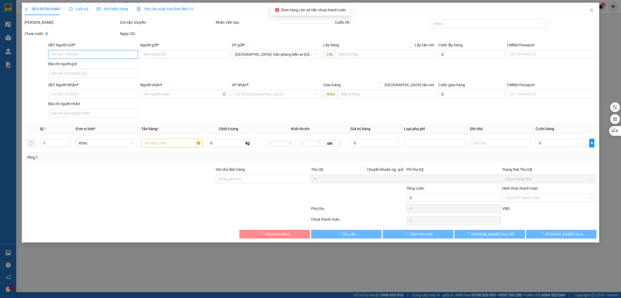
type input "0908081968"
type input "BO VIỆT"
type input "0936911865"
type input "[PERSON_NAME]"
checkbox input "true"
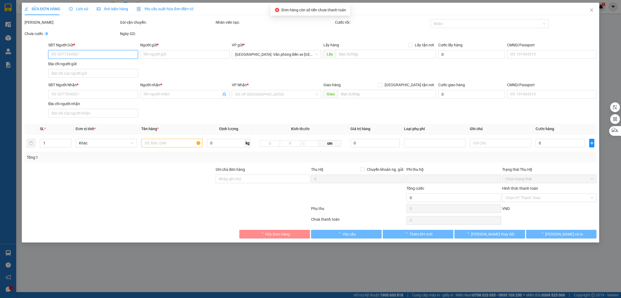
type input "34/152 [PERSON_NAME], [PERSON_NAME], [GEOGRAPHIC_DATA]"
type input "0"
type input "170.000"
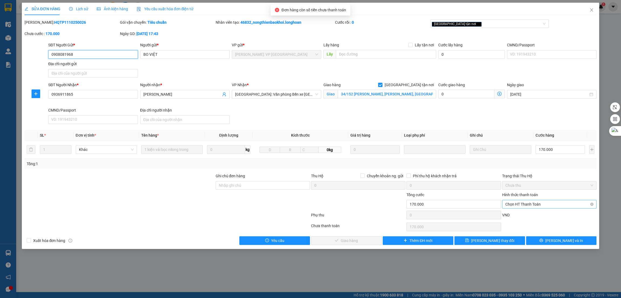
click at [533, 203] on span "Chọn HT Thanh Toán" at bounding box center [549, 204] width 88 height 8
click at [519, 216] on div "Tại văn phòng" at bounding box center [549, 215] width 88 height 6
type input "0"
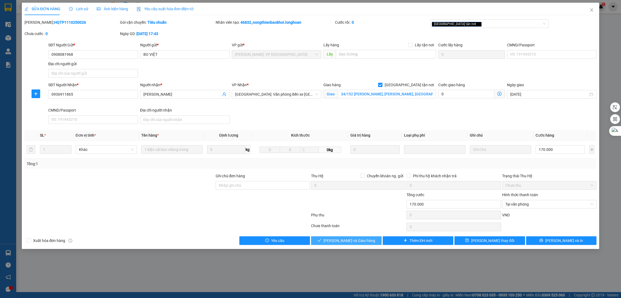
click at [348, 242] on span "[PERSON_NAME] và Giao hàng" at bounding box center [349, 241] width 52 height 6
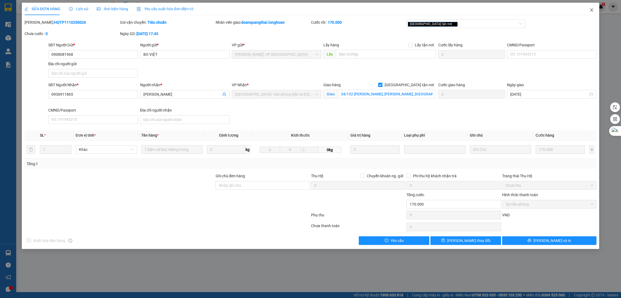
click at [592, 14] on span "Close" at bounding box center [591, 10] width 15 height 15
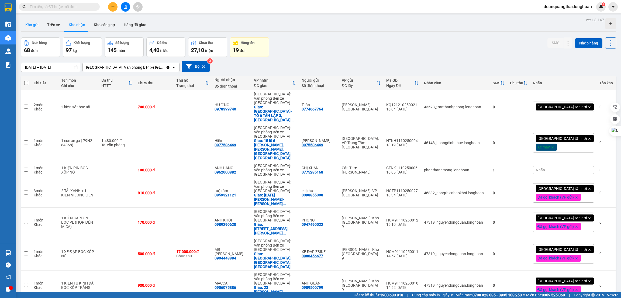
click at [28, 23] on button "Kho gửi" at bounding box center [32, 24] width 22 height 13
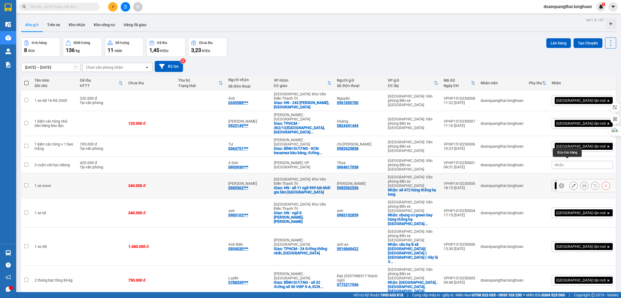
click at [571, 184] on icon at bounding box center [573, 186] width 4 height 4
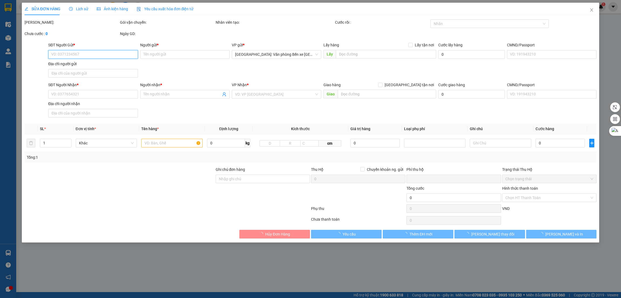
type input "0985562556"
type input "[PERSON_NAME]"
checkbox input "true"
type input "số 472 hùng thắng hạ long"
type input "0985562556"
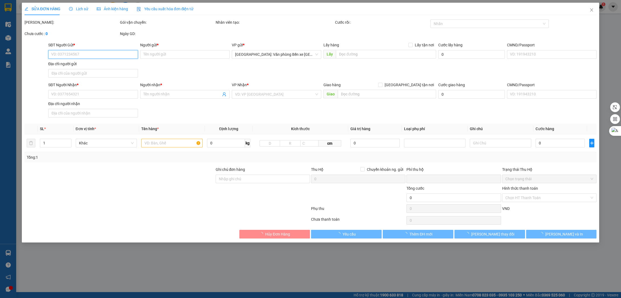
type input "[PERSON_NAME]"
checkbox input "true"
type input "HN - số 11 ngõ 999 bát khối gia lâm [GEOGRAPHIC_DATA]"
type input "0"
type input "340.000"
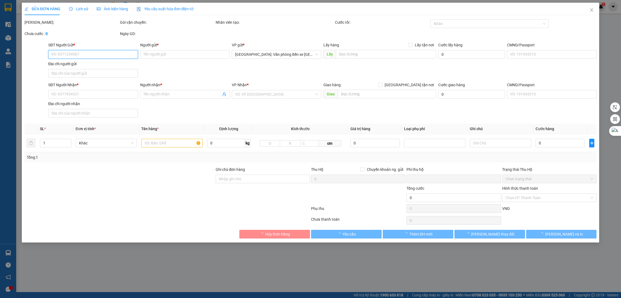
type input "340.000"
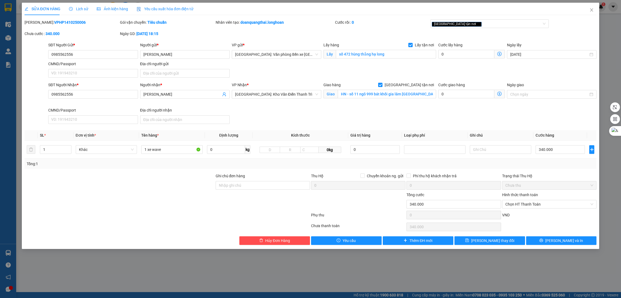
click at [102, 9] on span "Ảnh kiện hàng" at bounding box center [112, 9] width 31 height 4
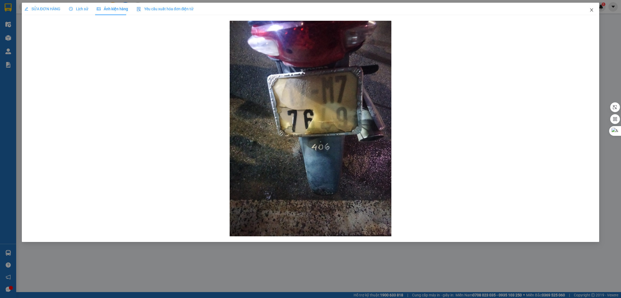
click at [592, 10] on icon "close" at bounding box center [591, 10] width 4 height 4
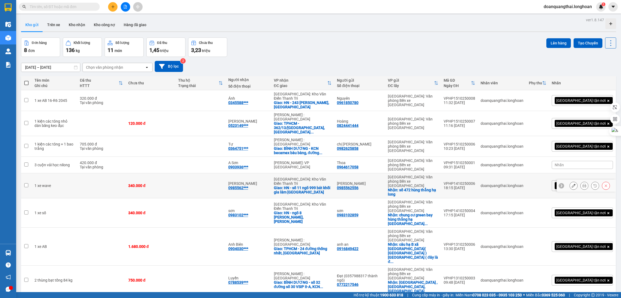
click at [571, 184] on icon at bounding box center [573, 186] width 4 height 4
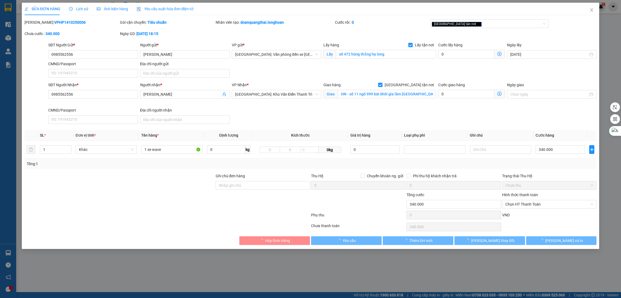
type input "0985562556"
type input "[PERSON_NAME]"
checkbox input "true"
type input "số 472 hùng thắng hạ long"
type input "0985562556"
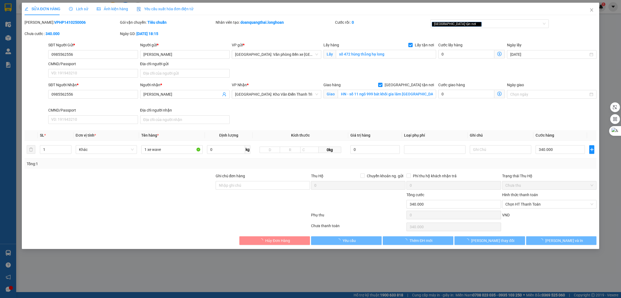
type input "[PERSON_NAME]"
checkbox input "true"
type input "HN - số 11 ngõ 999 bát khối gia lâm [GEOGRAPHIC_DATA]"
type input "0"
type input "340.000"
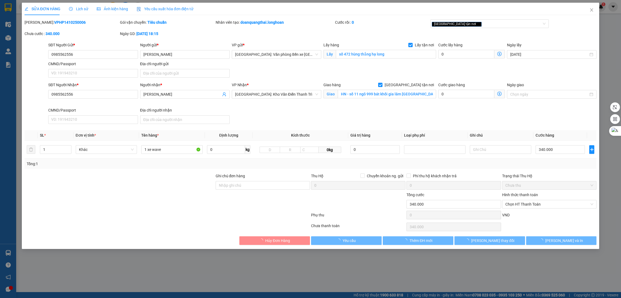
type input "340.000"
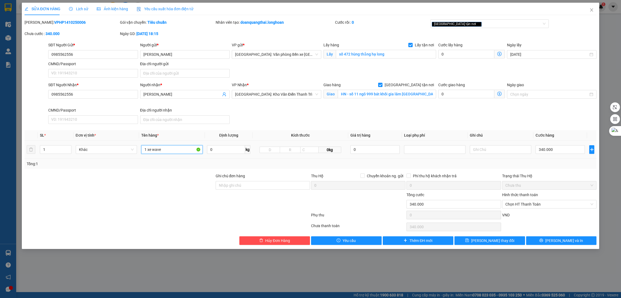
click at [175, 149] on input "1 xe wave" at bounding box center [171, 149] width 61 height 9
type input "1 xe wave 17-M7 7649"
click at [242, 185] on input "Ghi chú đơn hàng" at bounding box center [263, 185] width 94 height 9
type input "1 CHÌA KHÓA"
click at [535, 241] on button "[PERSON_NAME] và In" at bounding box center [561, 240] width 71 height 9
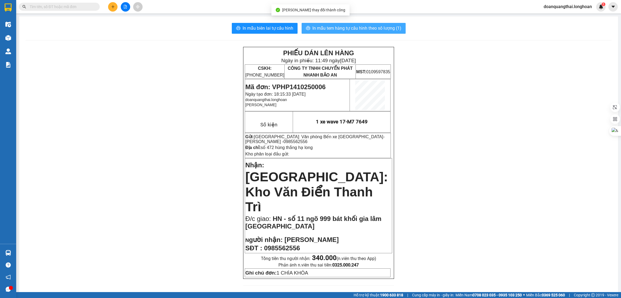
click at [364, 32] on span "In mẫu tem hàng tự cấu hình theo số lượng (1)" at bounding box center [356, 28] width 89 height 7
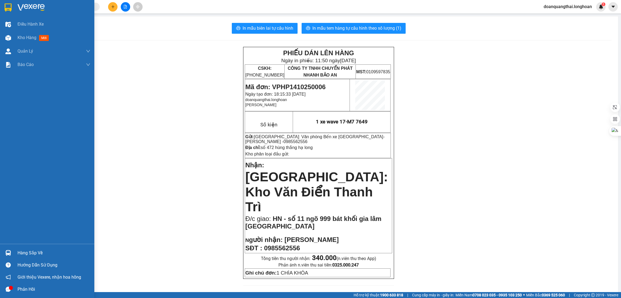
click at [16, 10] on div at bounding box center [47, 9] width 94 height 18
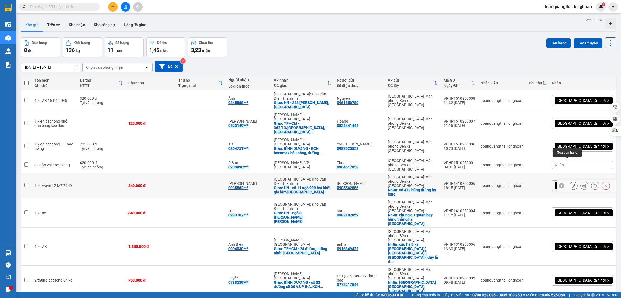
click at [571, 184] on icon at bounding box center [573, 186] width 4 height 4
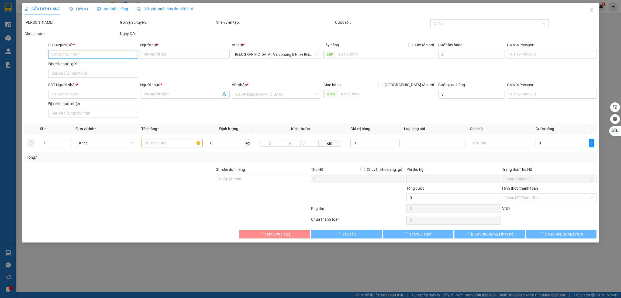
type input "0985562556"
type input "[PERSON_NAME]"
checkbox input "true"
type input "số 472 hùng thắng hạ long"
type input "0985562556"
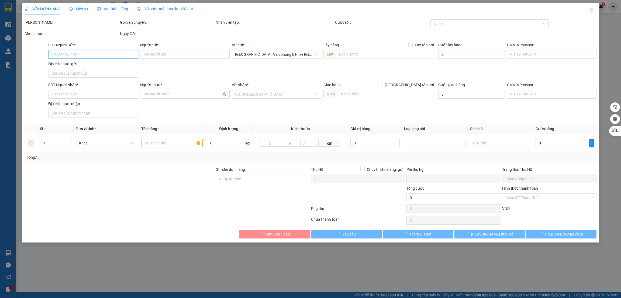
type input "[PERSON_NAME]"
checkbox input "true"
type input "HN - số 11 ngõ 999 bát khối gia lâm [GEOGRAPHIC_DATA]"
type input "1 CHÌA KHÓA"
type input "0"
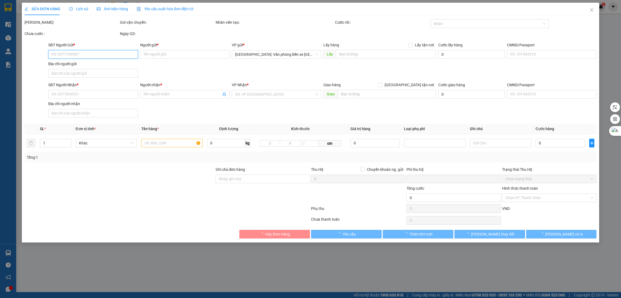
type input "340.000"
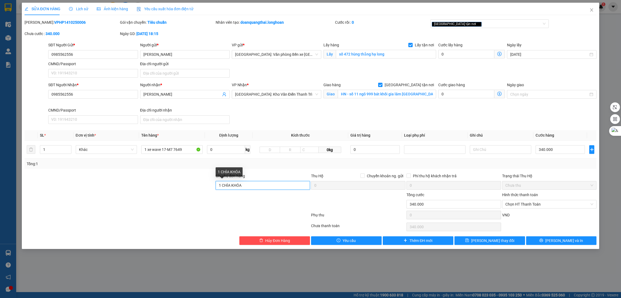
click at [258, 186] on input "1 CHÌA KHÓA" at bounding box center [263, 185] width 94 height 9
click at [218, 183] on input "1 CHÌA KHÓA" at bounding box center [263, 185] width 94 height 9
click at [493, 25] on div "[GEOGRAPHIC_DATA] tận nơi" at bounding box center [487, 23] width 110 height 6
type input "GIAO SAU 5H CHIỀU,- 1 CHÌA KHÓA"
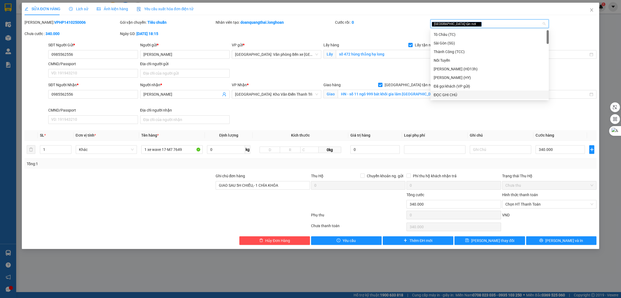
click at [456, 91] on div "ĐỌC GHI CHÚ" at bounding box center [489, 95] width 118 height 9
click at [501, 242] on span "[PERSON_NAME] thay đổi" at bounding box center [492, 241] width 43 height 6
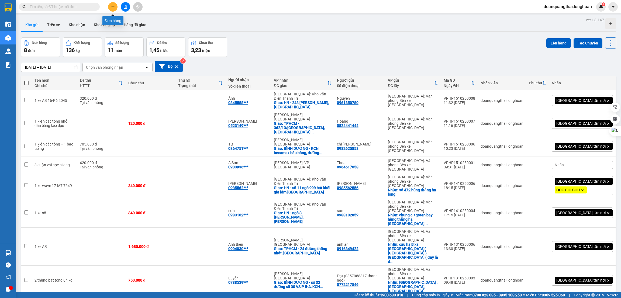
click at [114, 7] on icon "plus" at bounding box center [113, 7] width 4 height 4
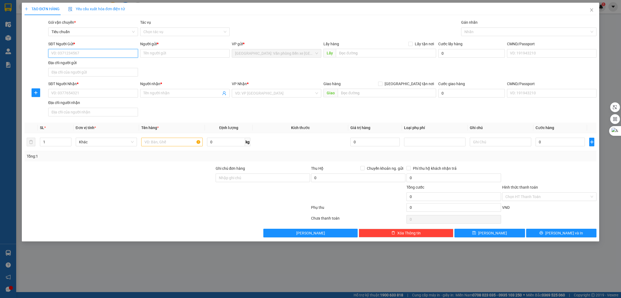
click at [85, 56] on input "SĐT Người Gửi *" at bounding box center [92, 53] width 89 height 9
type input "0936696961"
type input "t"
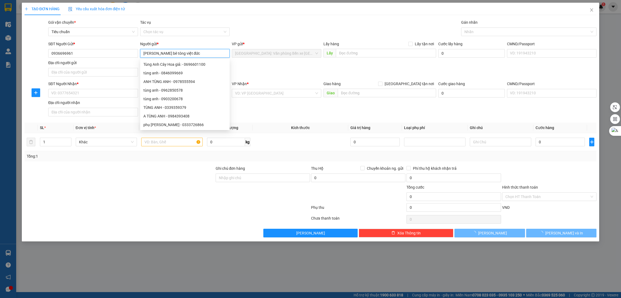
click at [164, 54] on input "[PERSON_NAME] bê tông việt đức" at bounding box center [184, 53] width 89 height 9
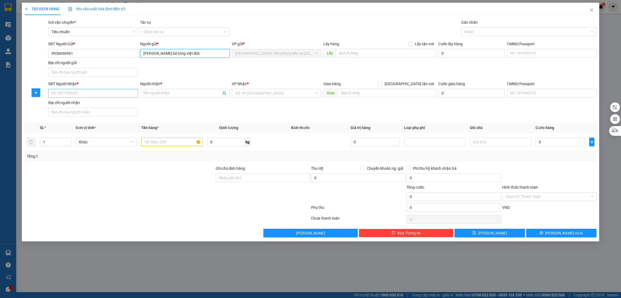
type input "[PERSON_NAME] bê tông việt đức"
click at [81, 92] on input "0915688234" at bounding box center [92, 93] width 89 height 9
type input "0915688234"
click at [160, 94] on input "Người nhận *" at bounding box center [182, 93] width 78 height 6
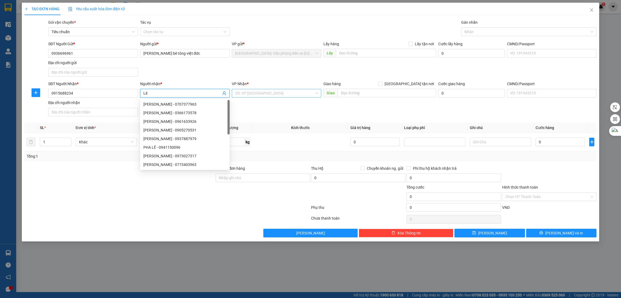
type input "Lê"
click at [310, 95] on input "search" at bounding box center [274, 93] width 79 height 8
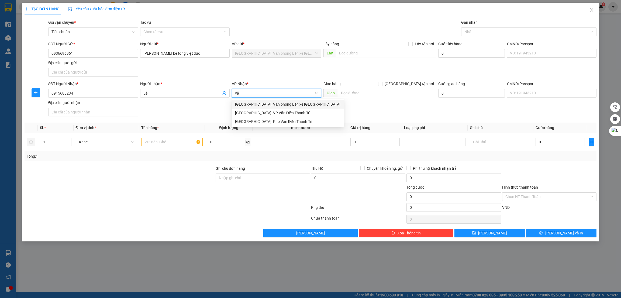
type input "văn"
click at [282, 119] on div "[GEOGRAPHIC_DATA]: Kho Văn Điển Thanh Trì" at bounding box center [287, 122] width 105 height 6
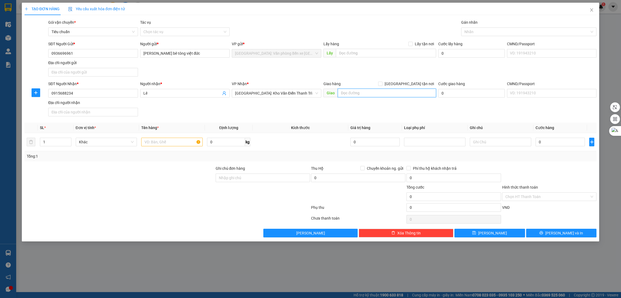
click at [364, 93] on input "text" at bounding box center [387, 93] width 98 height 9
type input "HN - 59 [PERSON_NAME], hai bà trưng,"
click at [382, 84] on input "[GEOGRAPHIC_DATA] tận nơi" at bounding box center [380, 84] width 4 height 4
checkbox input "true"
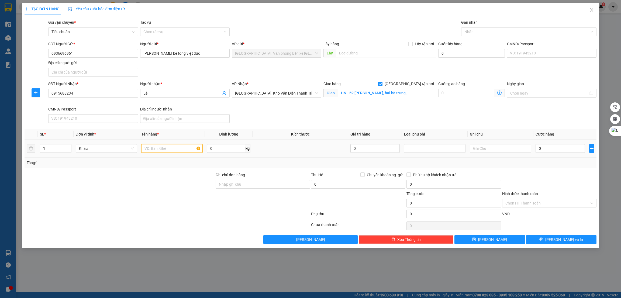
click at [172, 152] on input "text" at bounding box center [171, 148] width 61 height 9
click at [506, 29] on div at bounding box center [525, 32] width 127 height 6
type input "1 túi cúc sách"
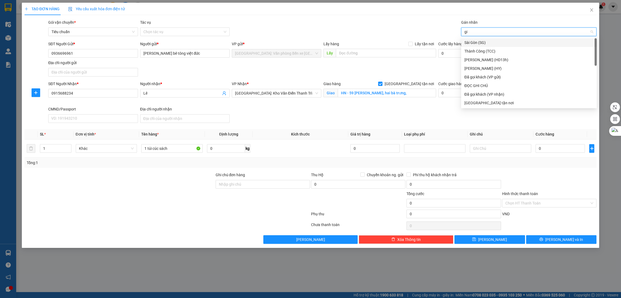
type input "gia"
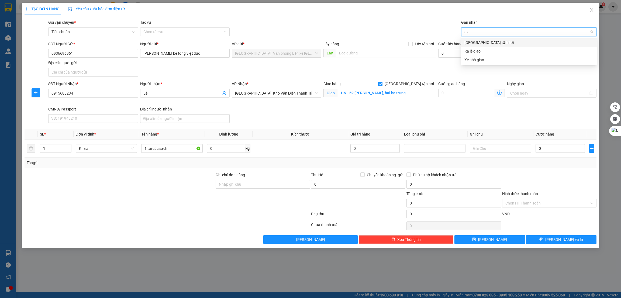
click at [501, 41] on div "[GEOGRAPHIC_DATA] tận nơi" at bounding box center [528, 43] width 129 height 6
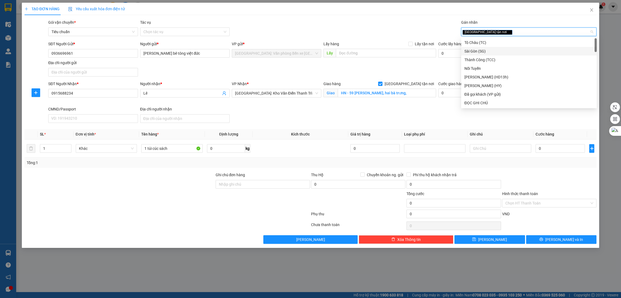
click at [391, 108] on div "SĐT Người Nhận * 0915688234 Người nhận * Lê VP Nhận * [GEOGRAPHIC_DATA]: Kho Vă…" at bounding box center [322, 103] width 550 height 44
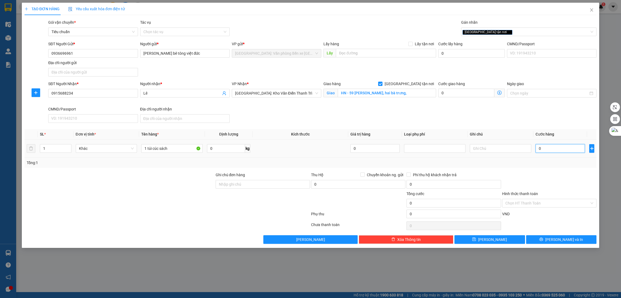
click at [548, 151] on input "0" at bounding box center [559, 148] width 49 height 9
type input "6"
type input "65"
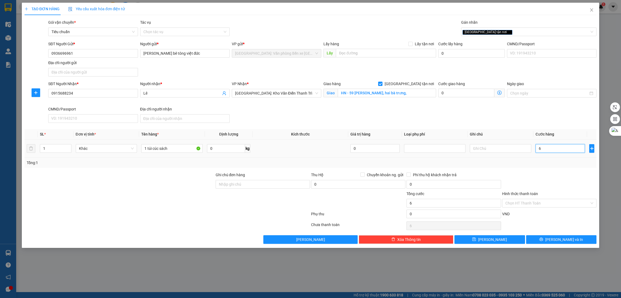
type input "65"
type input "650"
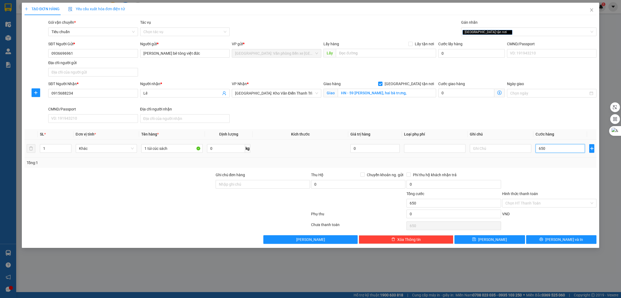
type input "6.500"
type input "65.000"
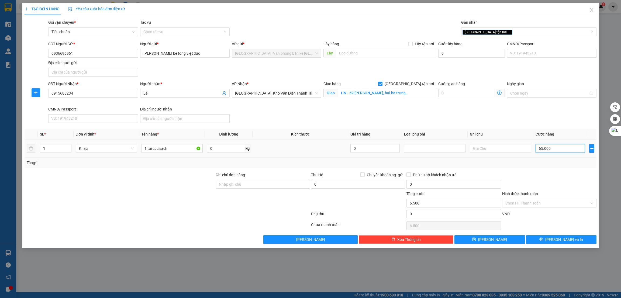
type input "65.000"
click at [502, 168] on div "Tổng: 1" at bounding box center [311, 163] width 572 height 10
click at [548, 204] on input "Hình thức thanh toán" at bounding box center [547, 203] width 84 height 8
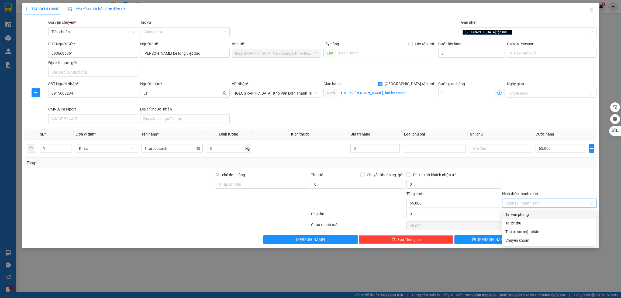
click at [531, 215] on div "Tại văn phòng" at bounding box center [549, 214] width 88 height 6
type input "0"
click at [558, 242] on span "[PERSON_NAME] và In" at bounding box center [564, 240] width 38 height 6
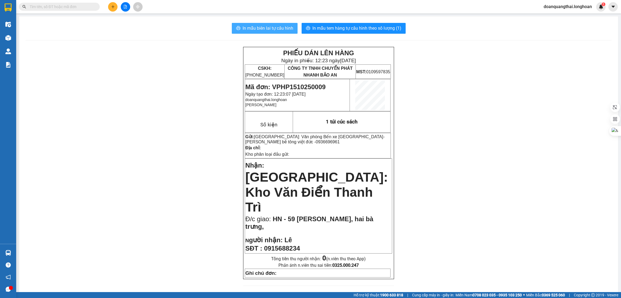
click at [266, 28] on span "In mẫu biên lai tự cấu hình" at bounding box center [267, 28] width 51 height 7
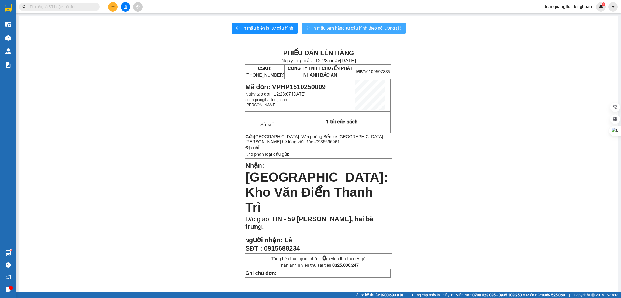
click at [343, 28] on span "In mẫu tem hàng tự cấu hình theo số lượng (1)" at bounding box center [356, 28] width 89 height 7
